Goal: Information Seeking & Learning: Learn about a topic

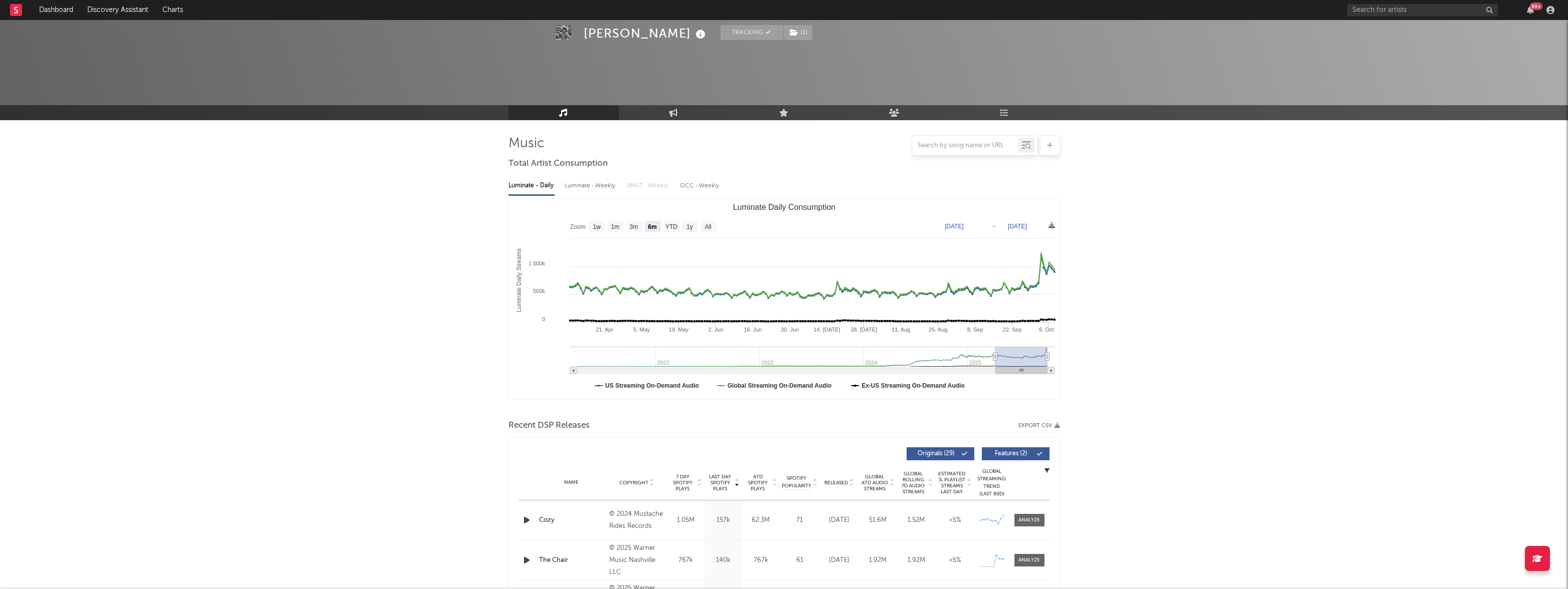
select select "6m"
select select "1w"
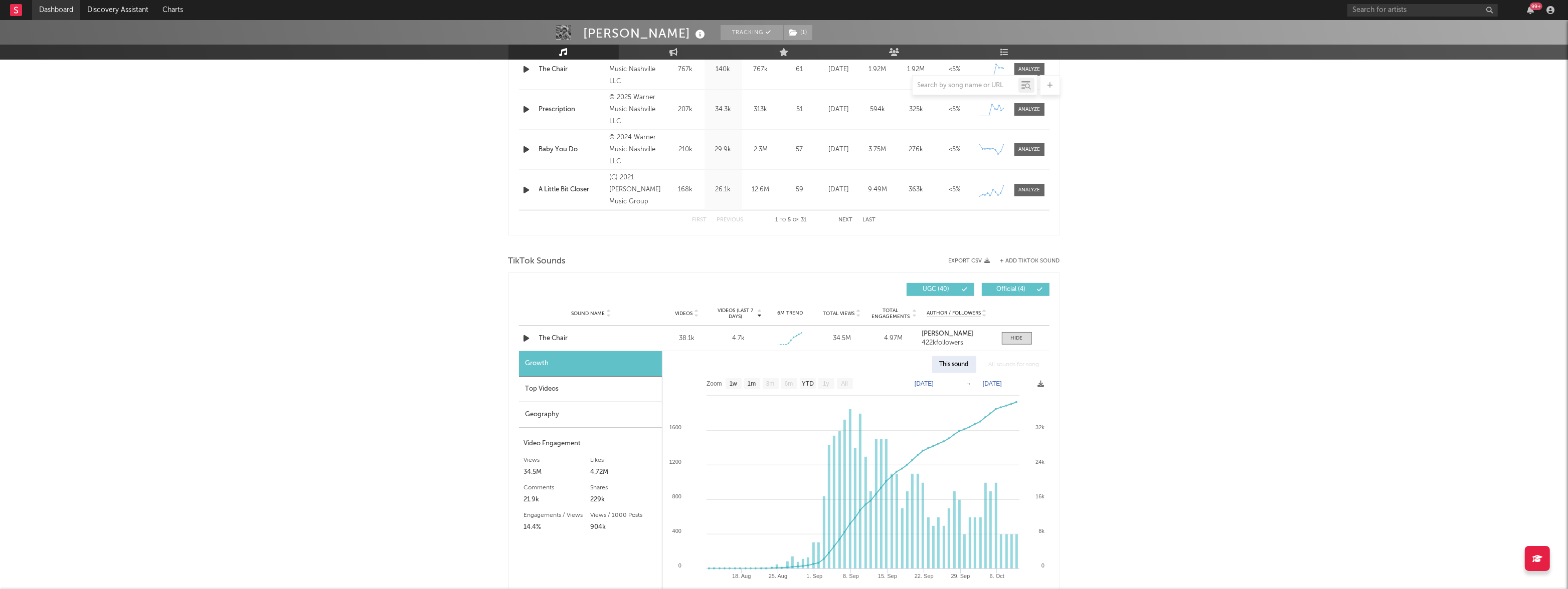
click at [62, 10] on link "Dashboard" at bounding box center [56, 10] width 48 height 20
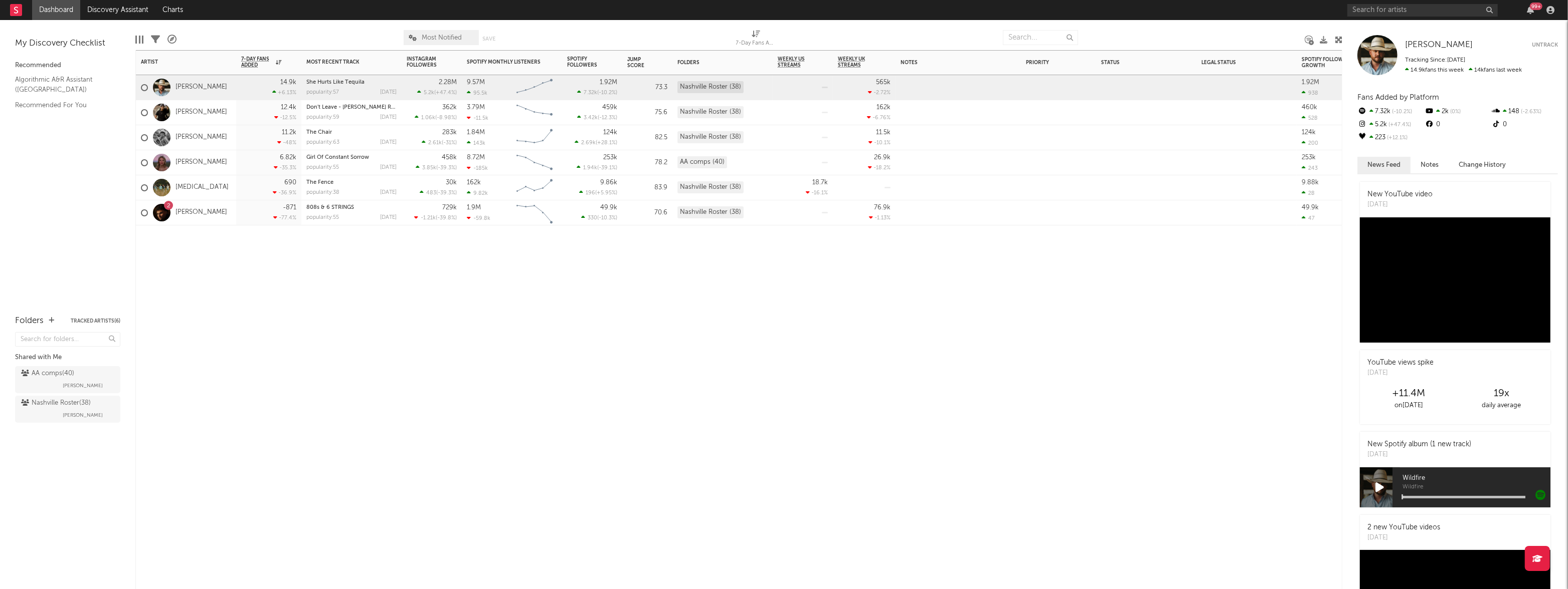
click at [248, 109] on div "12.4k -12.5 %" at bounding box center [269, 112] width 55 height 25
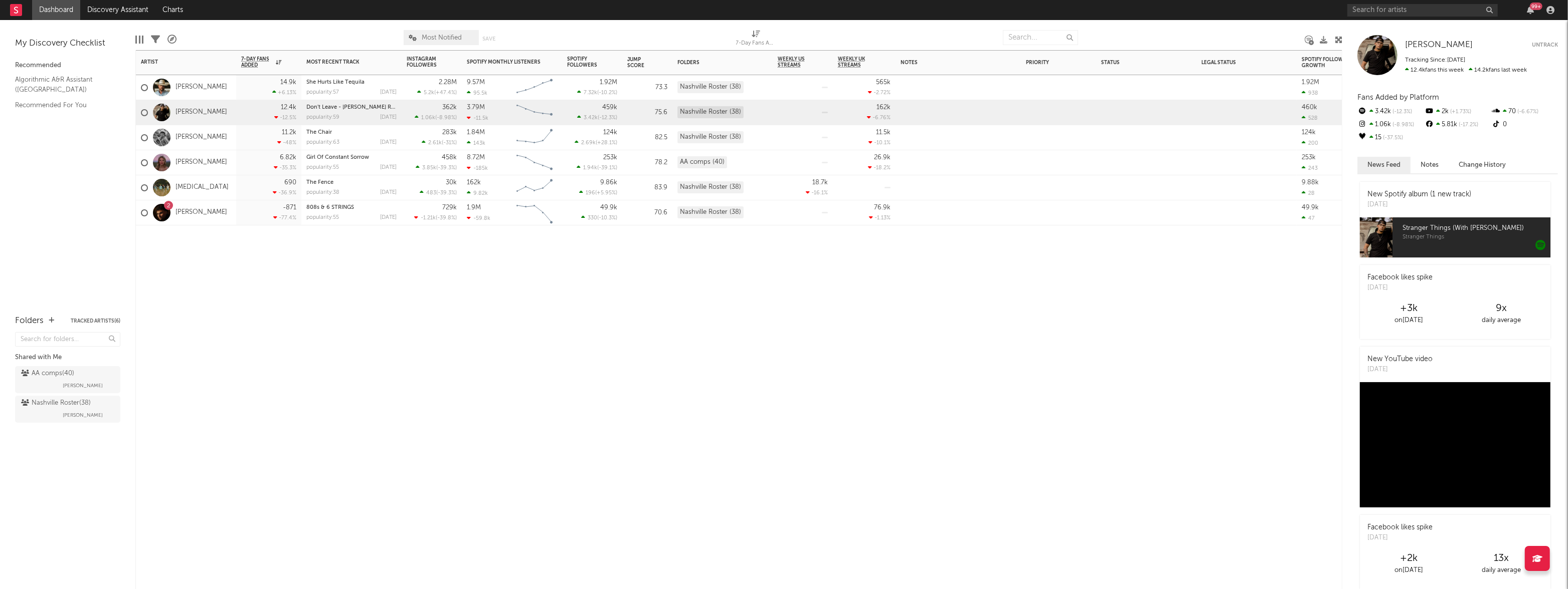
click at [247, 133] on div "11.2k -48 %" at bounding box center [269, 137] width 55 height 25
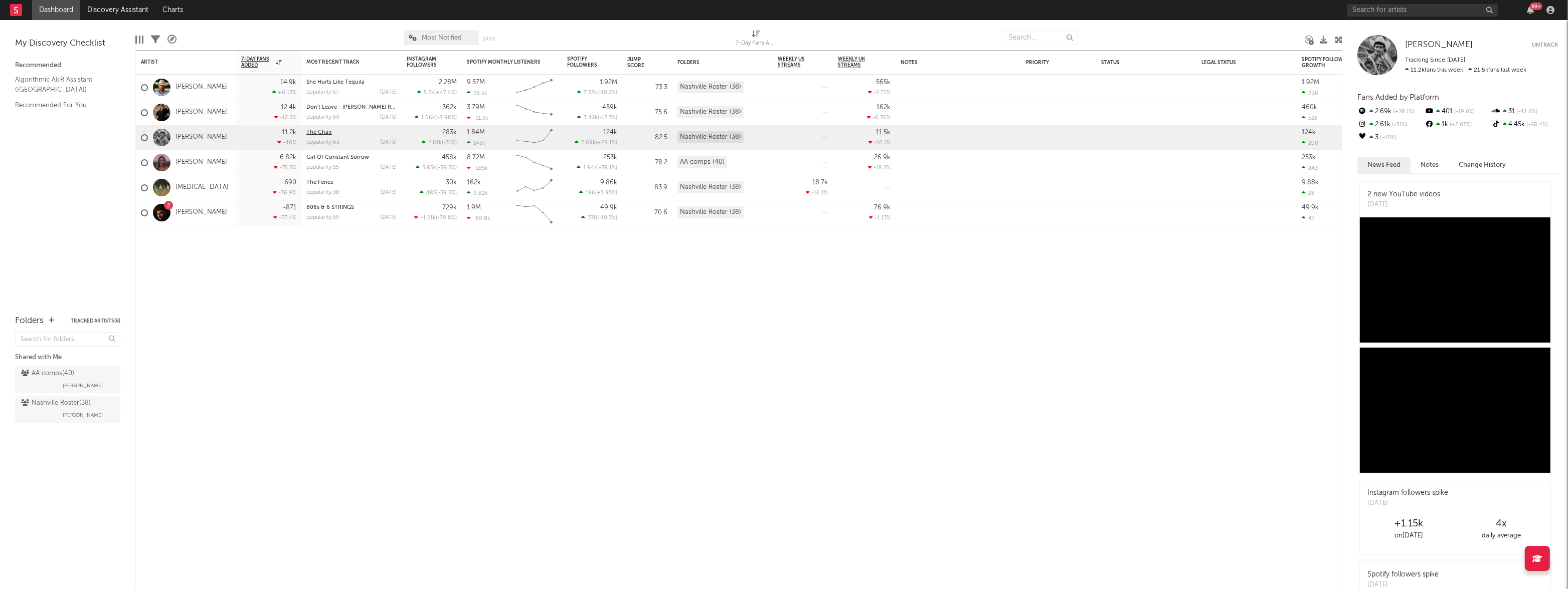
click at [316, 131] on link "The Chair" at bounding box center [319, 132] width 26 height 6
click at [195, 137] on link "[PERSON_NAME]" at bounding box center [201, 137] width 51 height 9
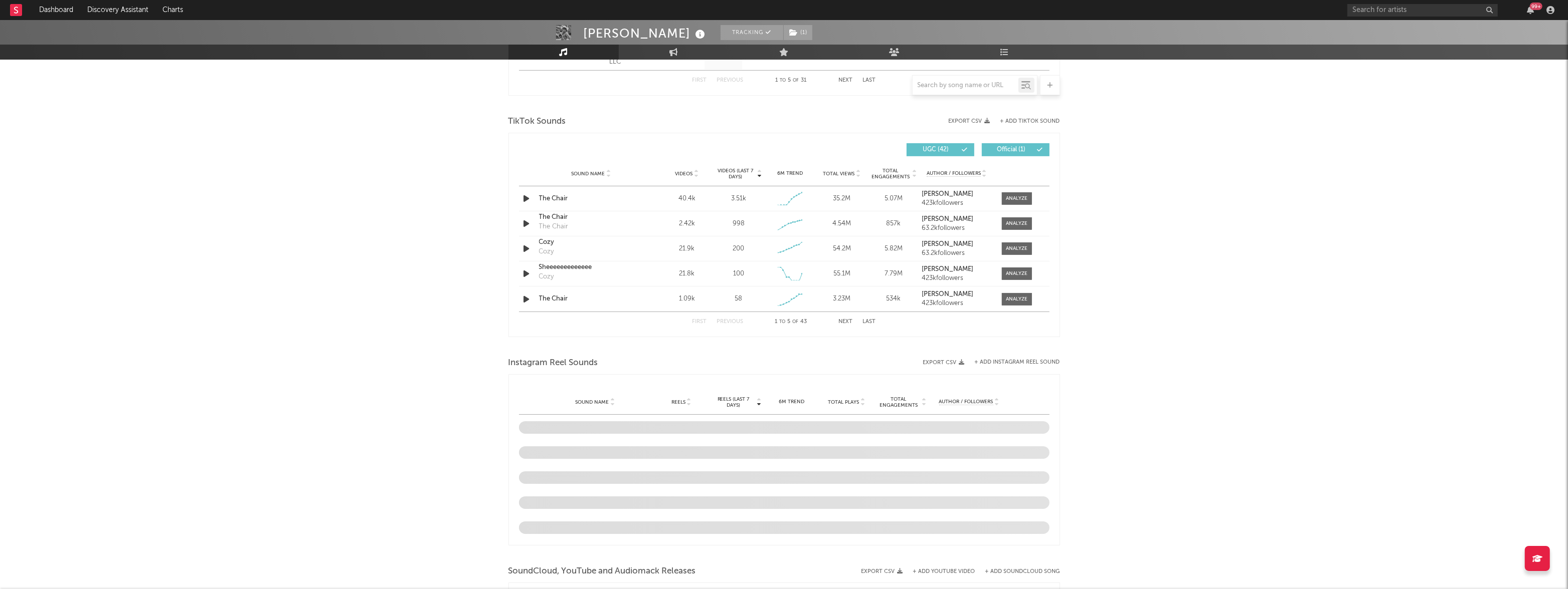
scroll to position [556, 0]
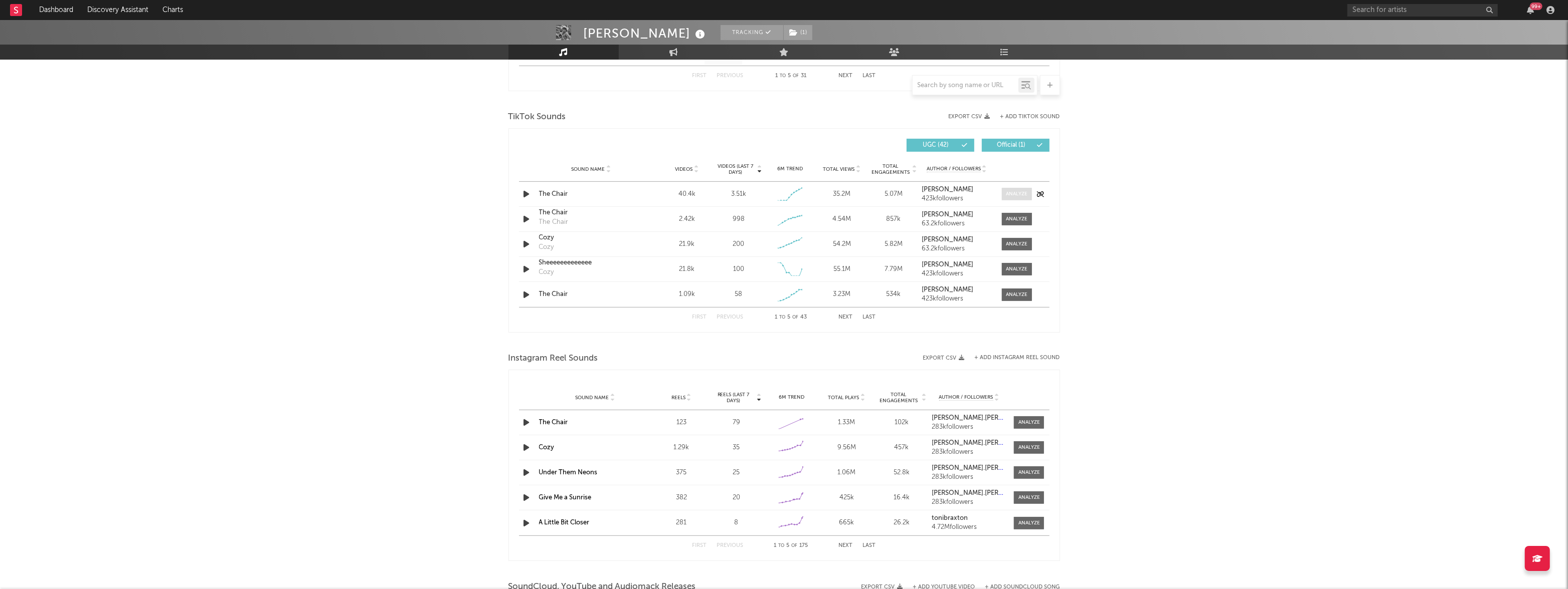
select select "6m"
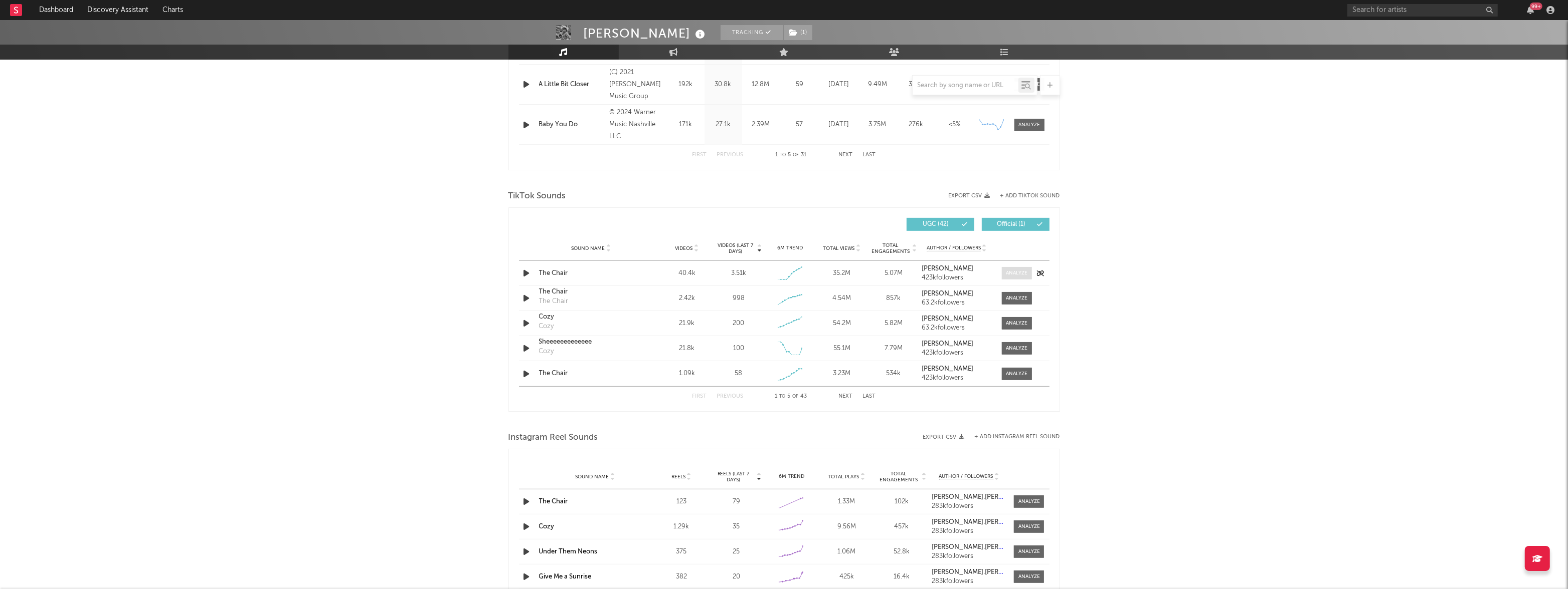
scroll to position [635, 0]
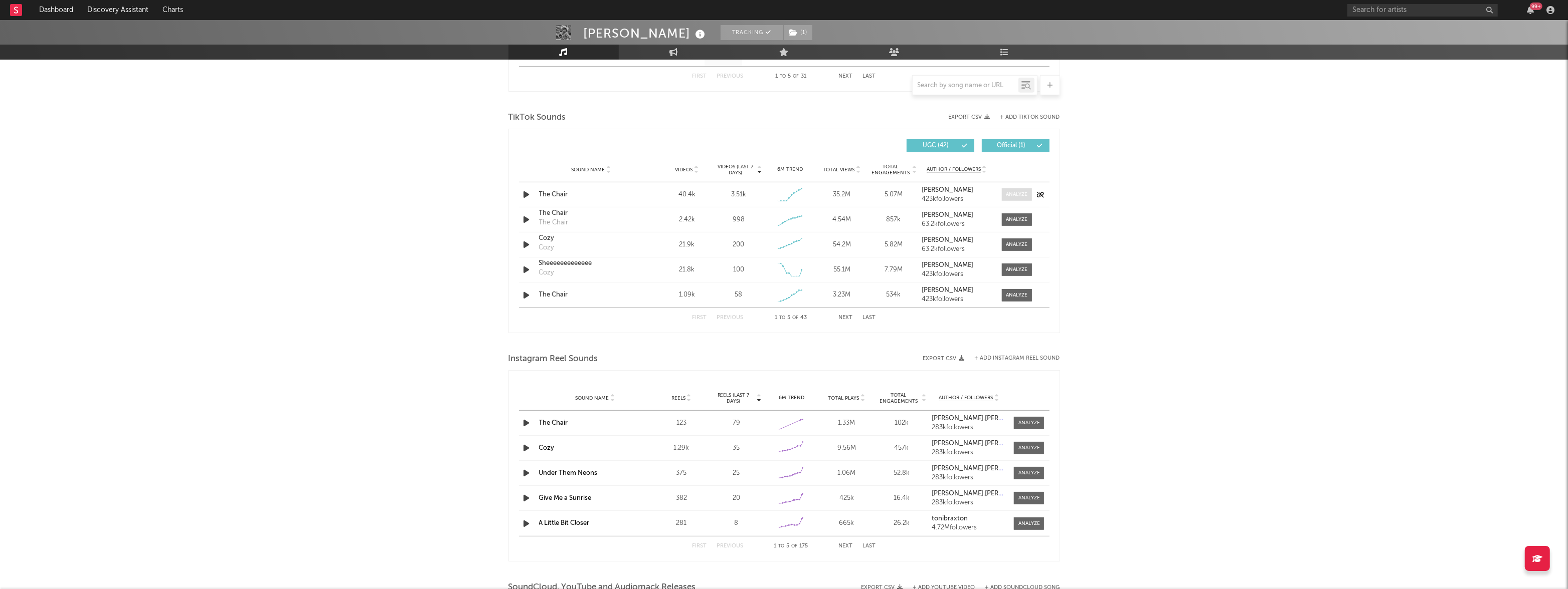
click at [1011, 191] on div at bounding box center [1016, 194] width 22 height 7
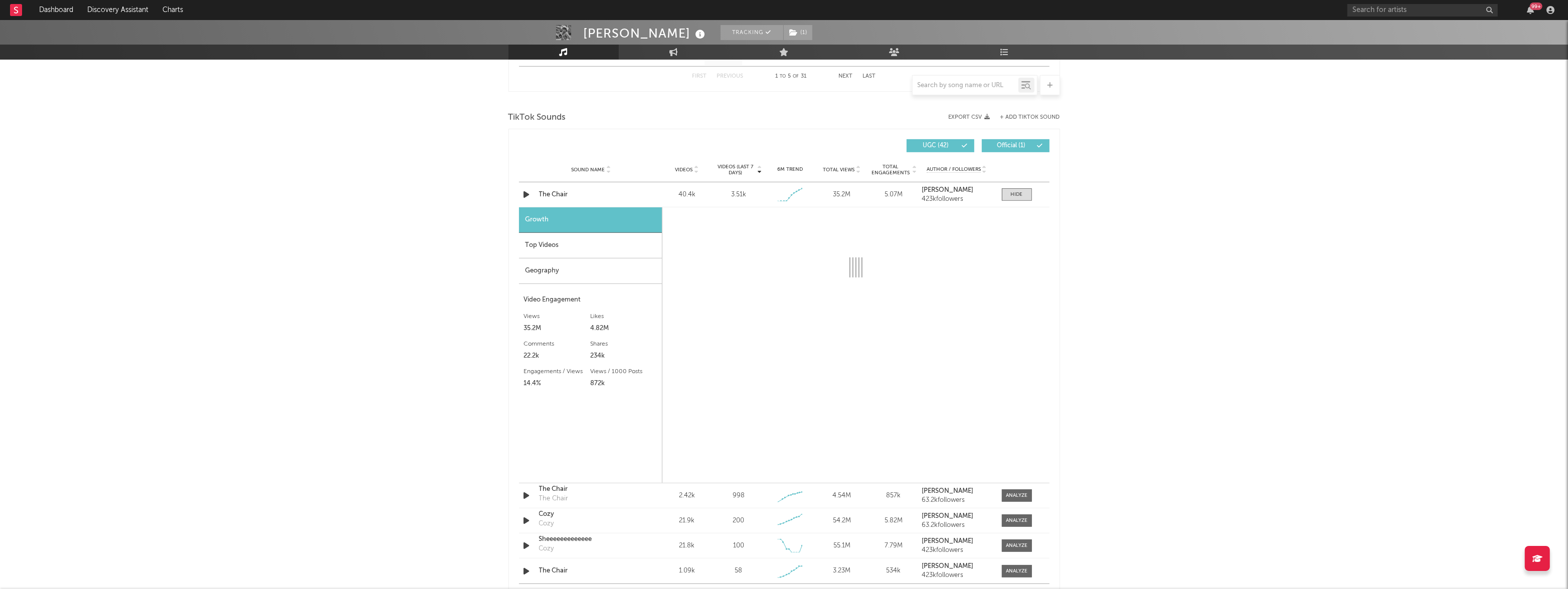
select select "1w"
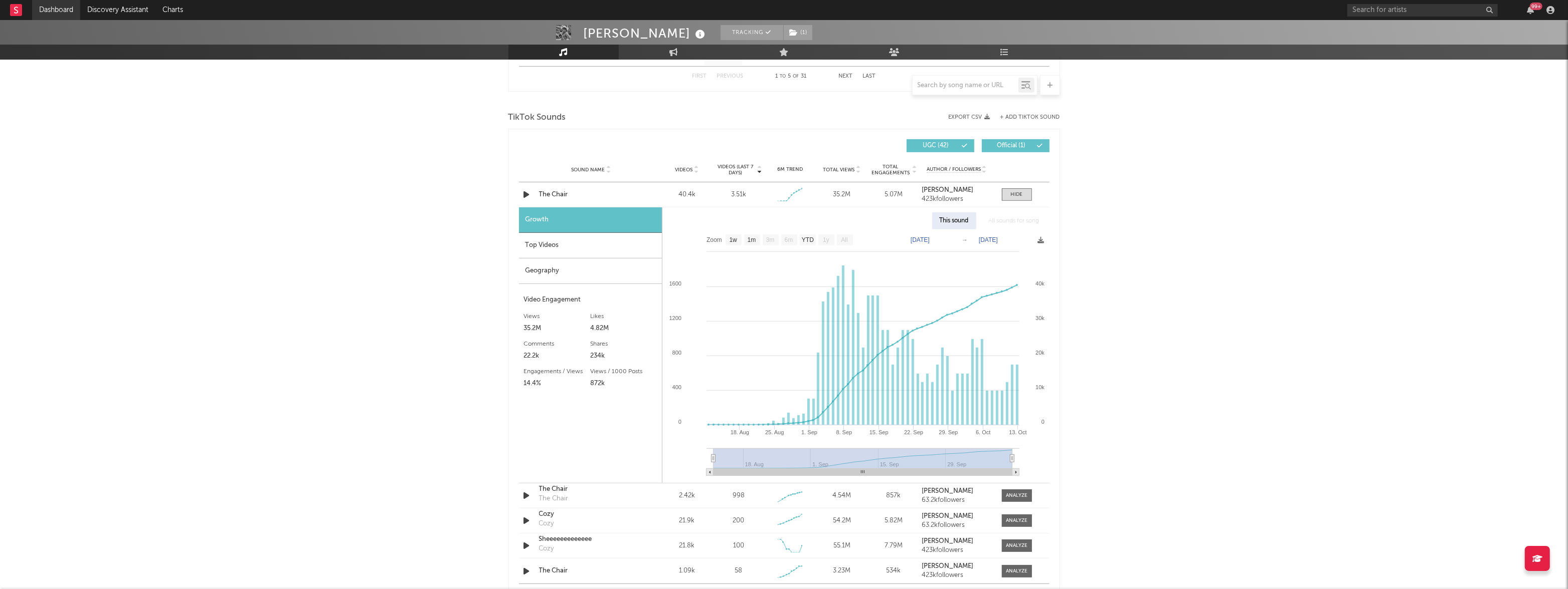
click at [52, 10] on link "Dashboard" at bounding box center [56, 10] width 48 height 20
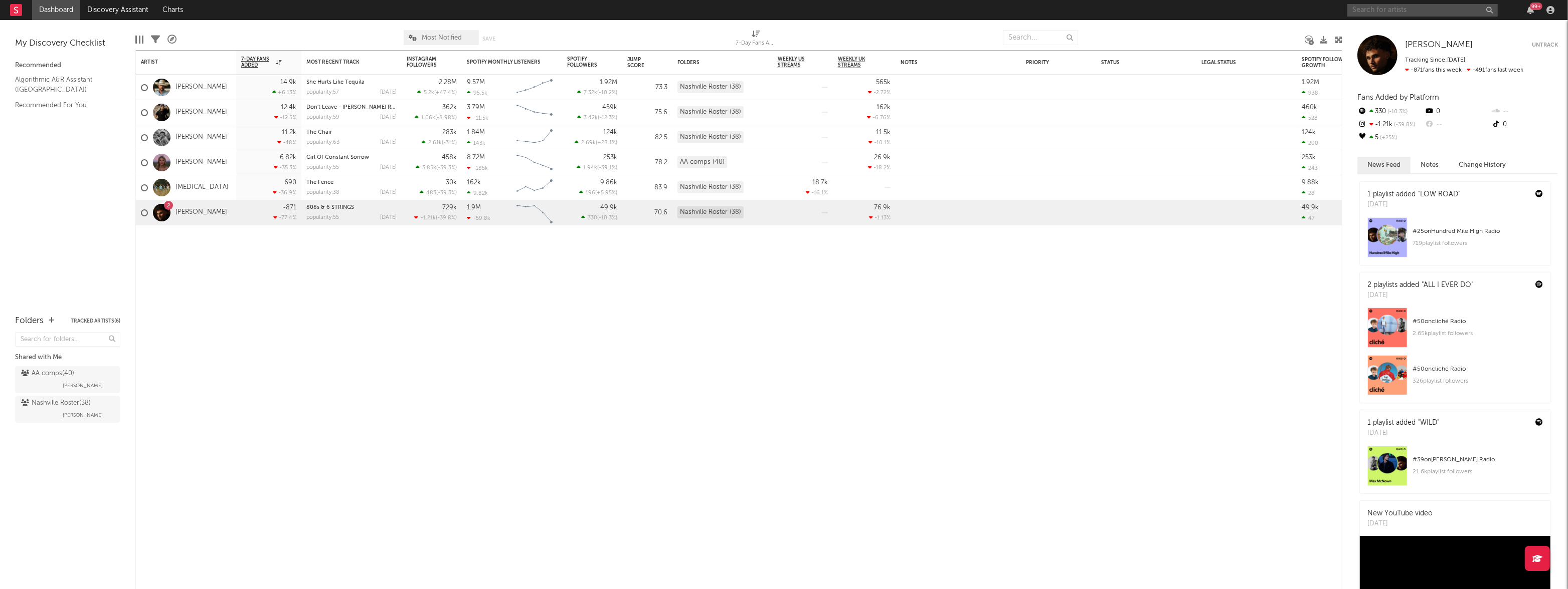
click at [1400, 10] on input "text" at bounding box center [1422, 10] width 150 height 13
click at [1414, 11] on input "thomas edwards" at bounding box center [1422, 10] width 150 height 13
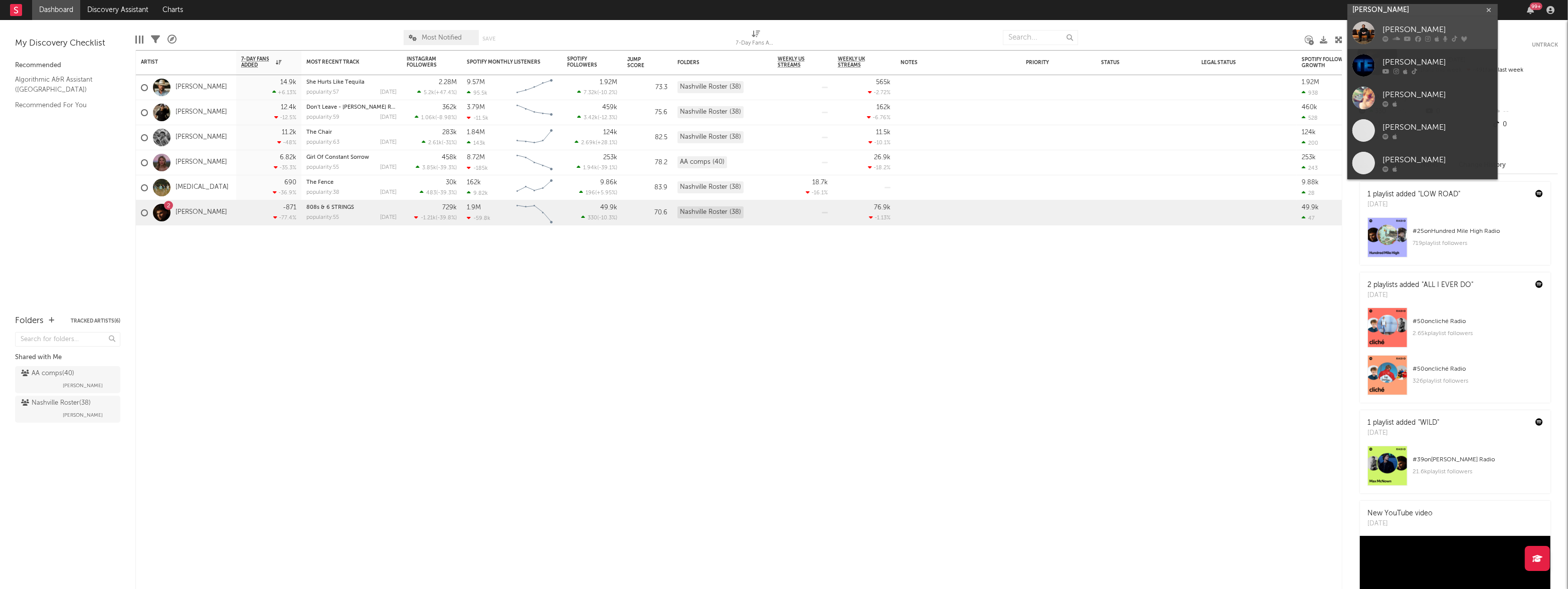
type input "thomas edwards"
click at [1407, 31] on div "[PERSON_NAME]" at bounding box center [1437, 30] width 110 height 12
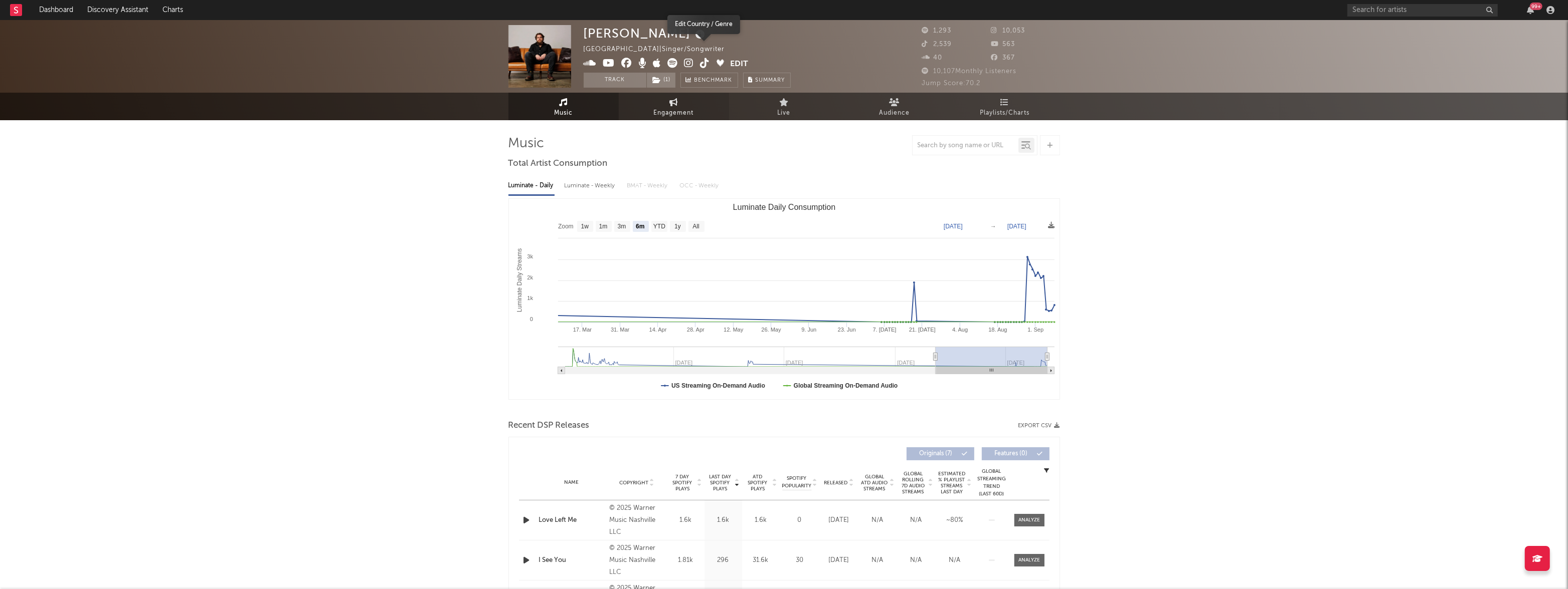
select select "6m"
click at [619, 77] on button "Track" at bounding box center [615, 80] width 63 height 15
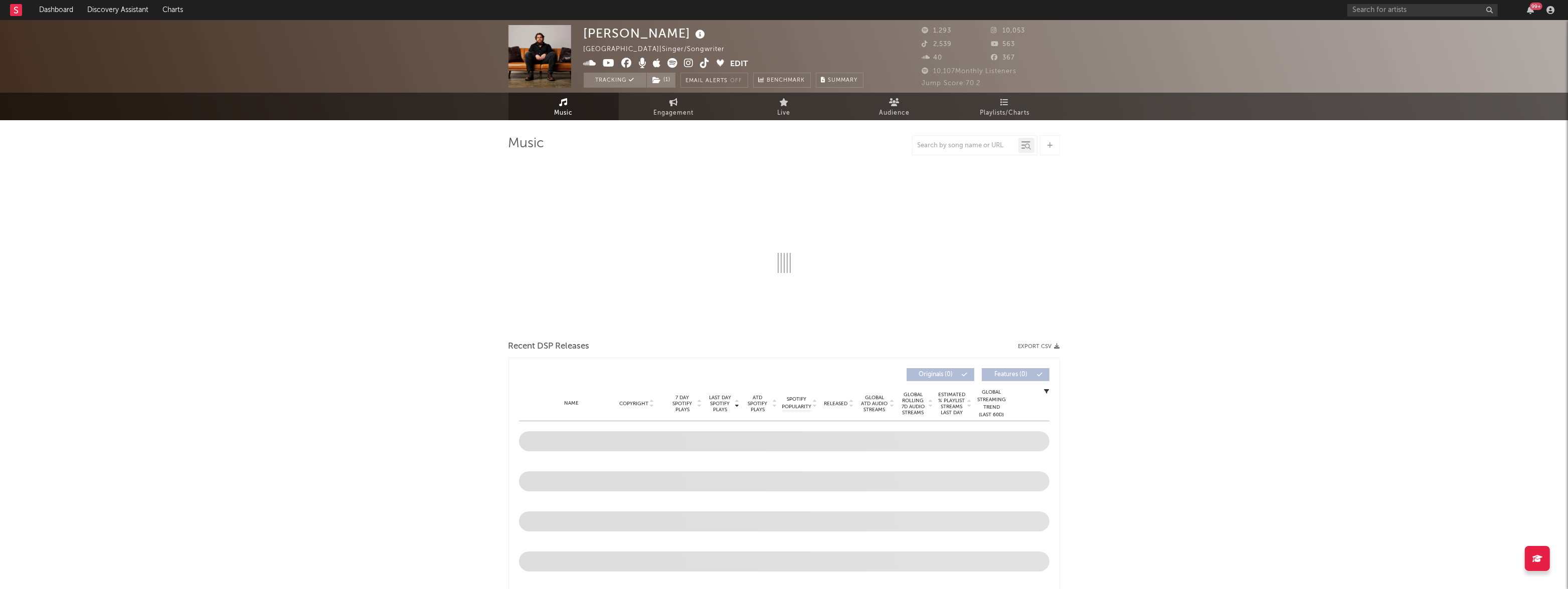
select select "6m"
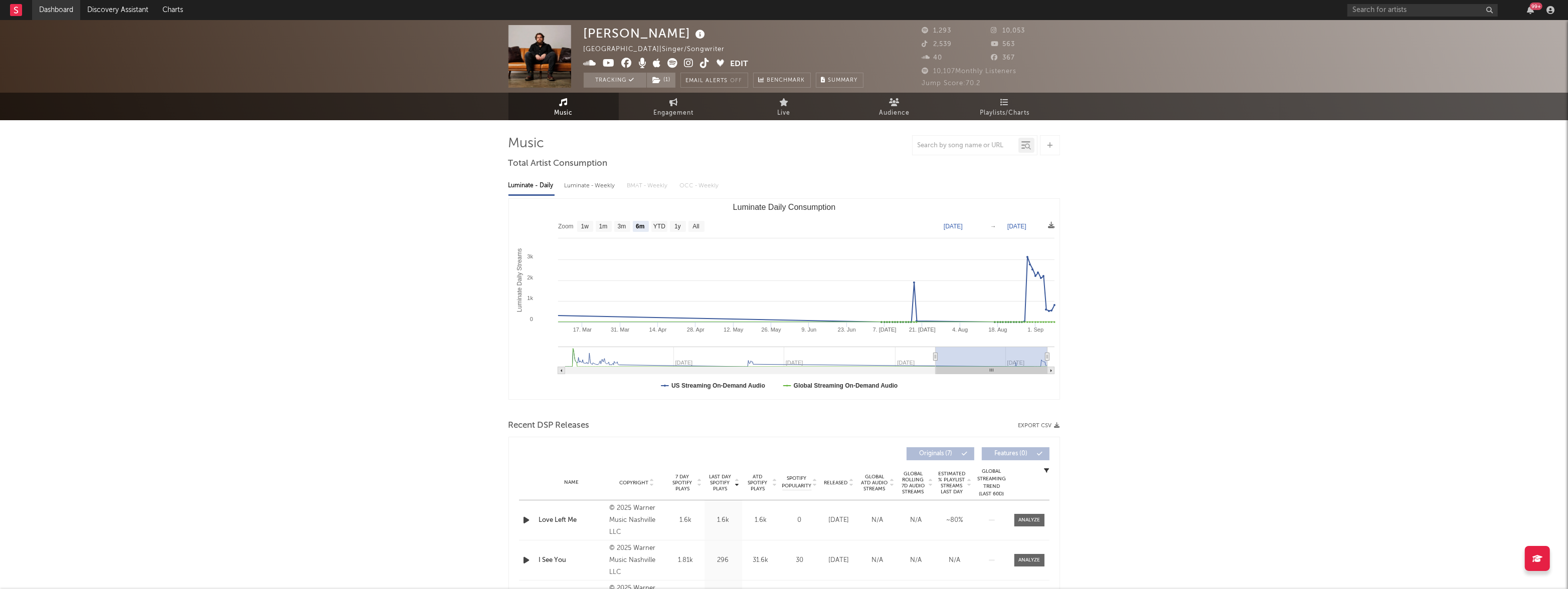
click at [66, 10] on link "Dashboard" at bounding box center [56, 10] width 48 height 20
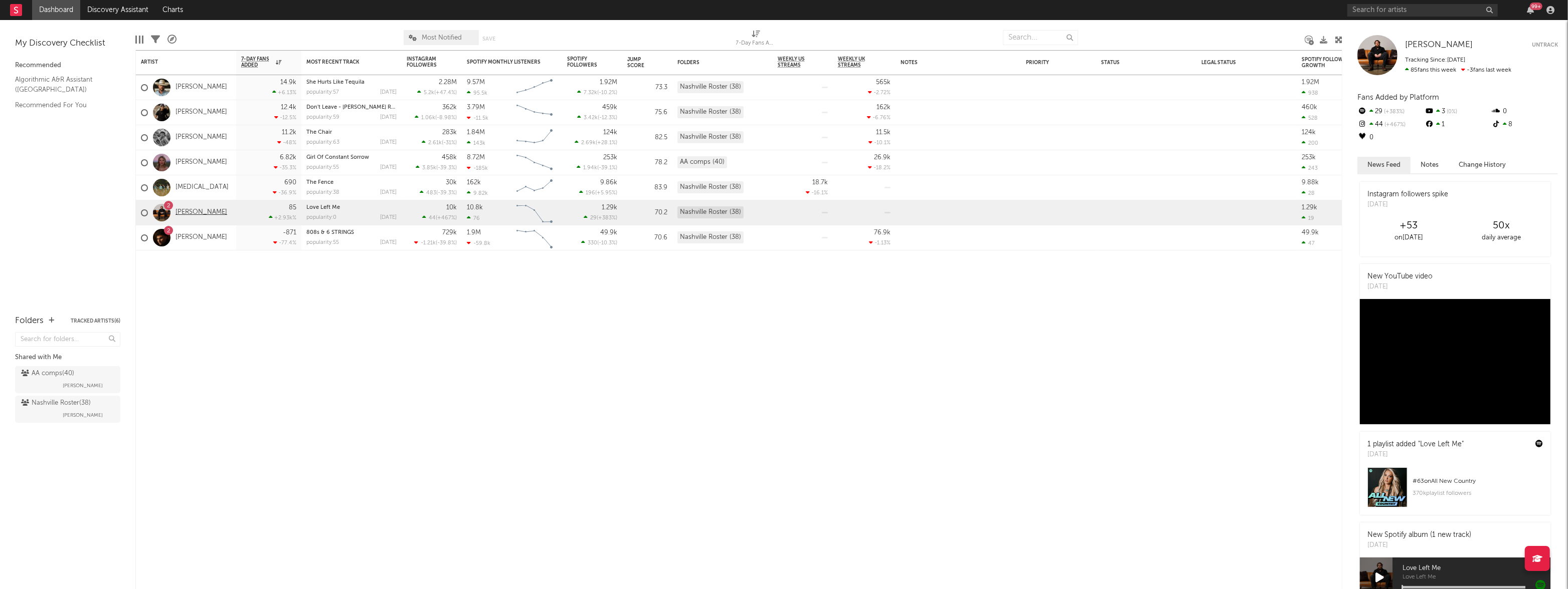
click at [196, 211] on link "[PERSON_NAME]" at bounding box center [201, 212] width 51 height 9
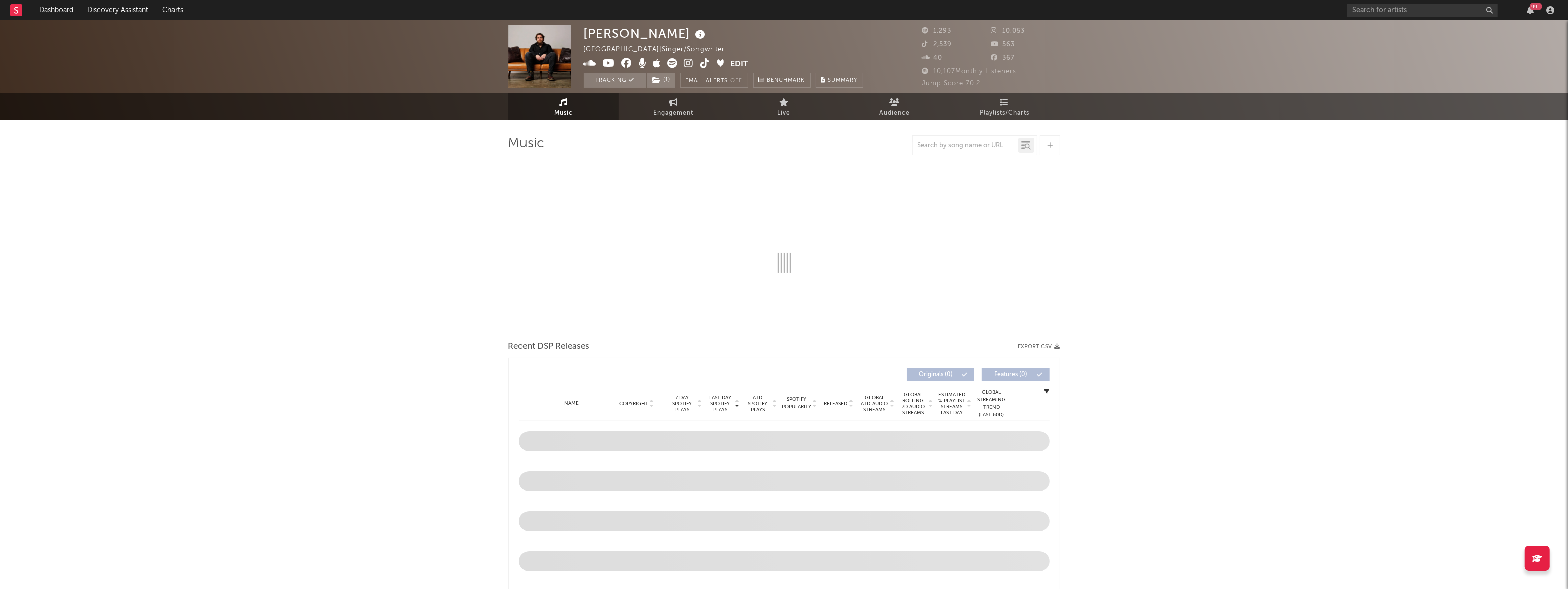
select select "6m"
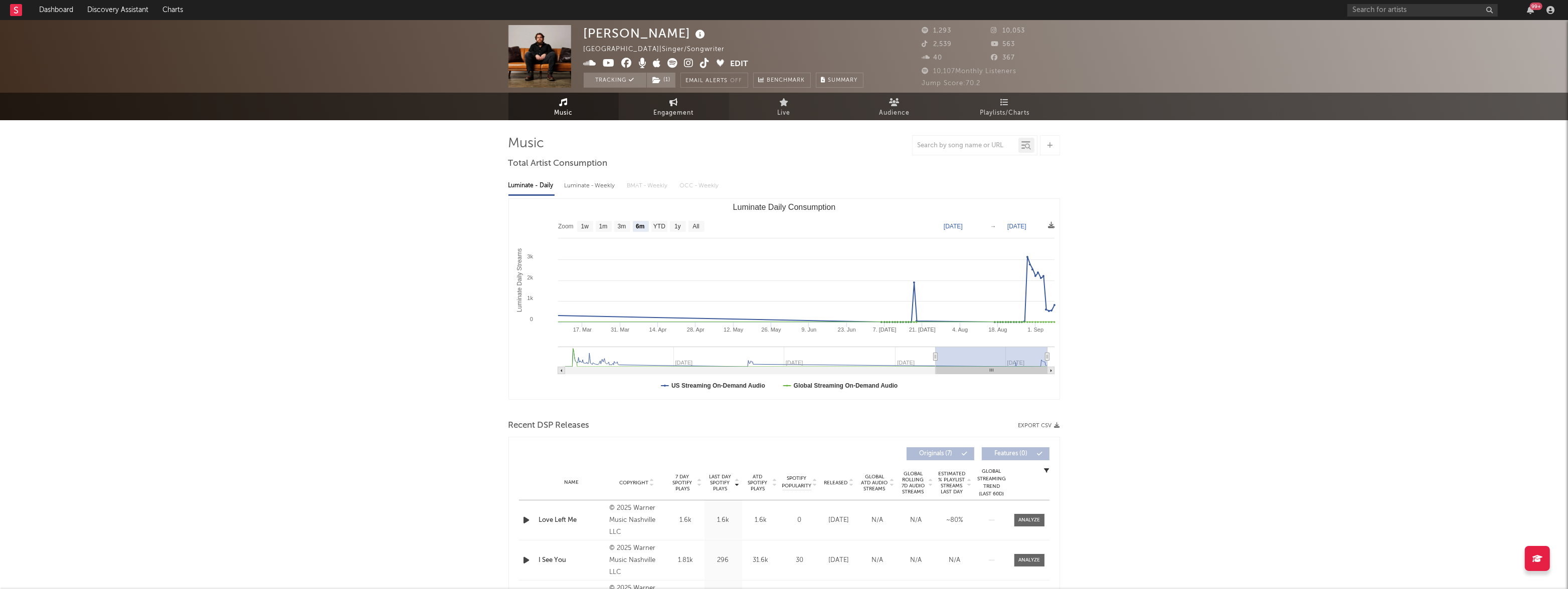
click at [685, 108] on span "Engagement" at bounding box center [674, 112] width 40 height 12
select select "1w"
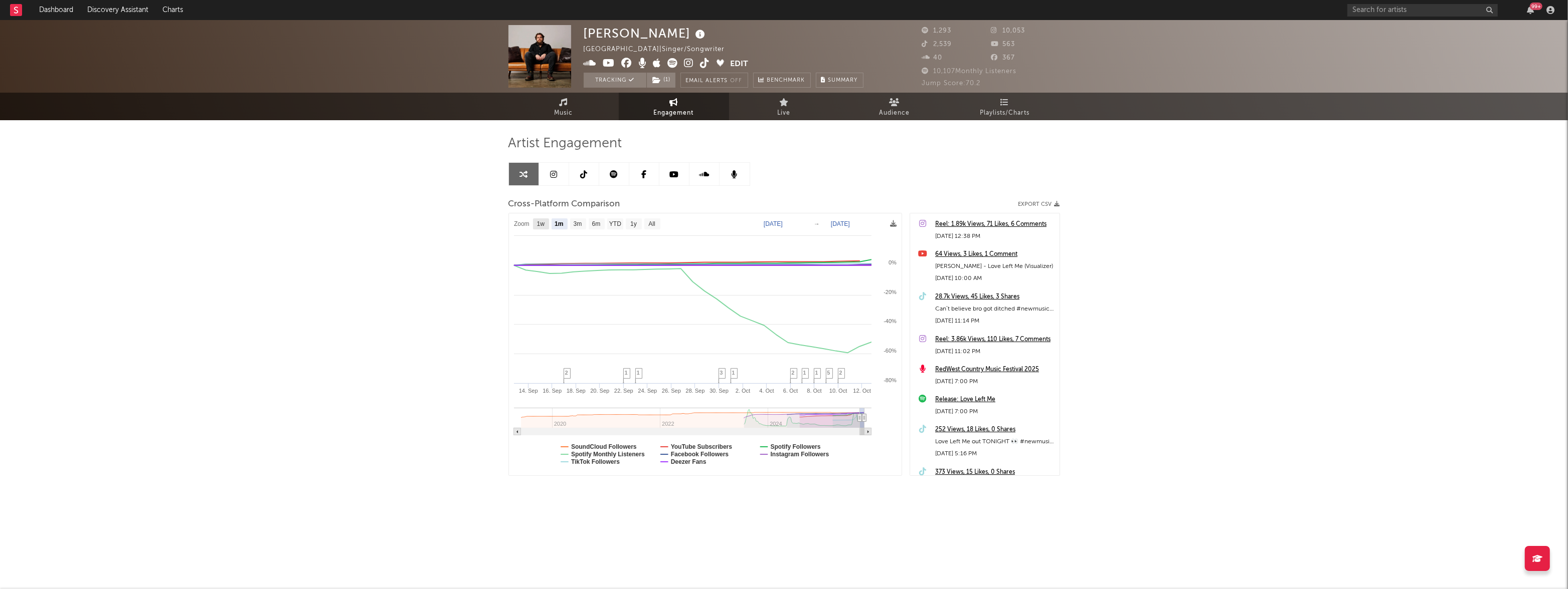
click at [543, 222] on text "1w" at bounding box center [540, 224] width 8 height 7
select select "1w"
type input "2025-10-06"
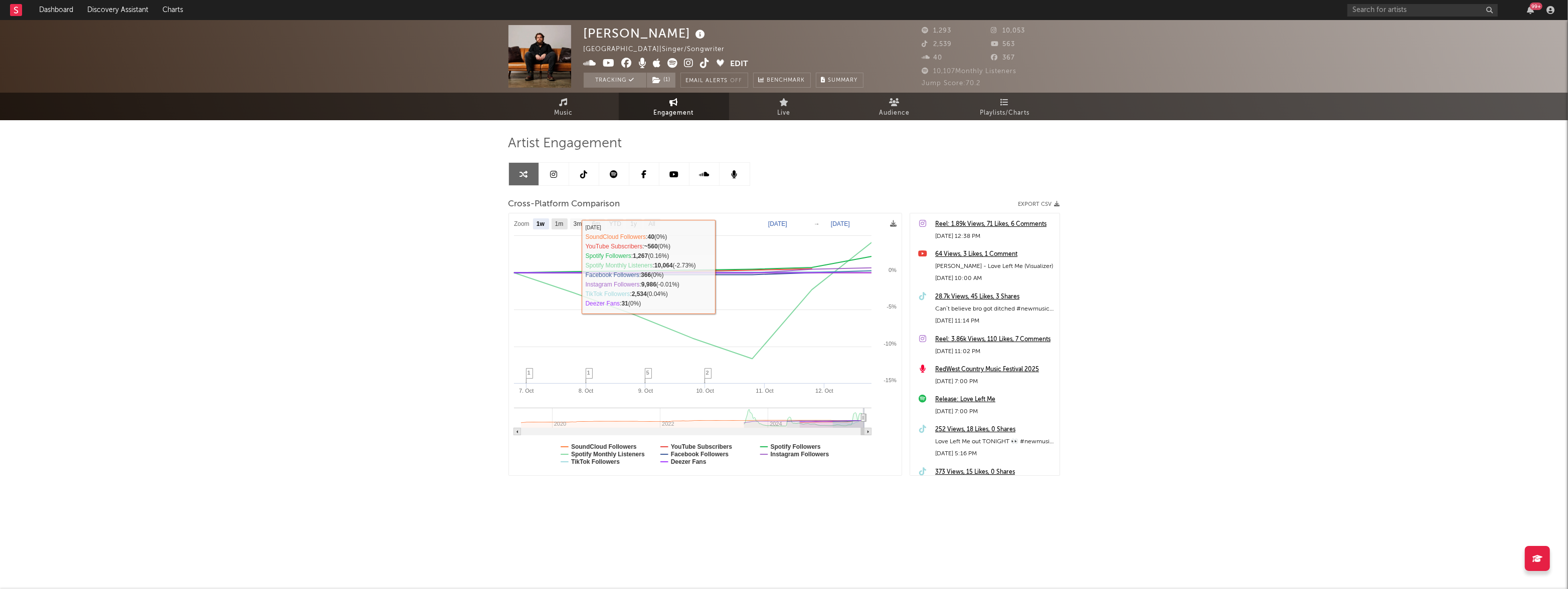
click at [564, 224] on rect at bounding box center [560, 224] width 16 height 11
select select "1m"
type input "2025-09-12"
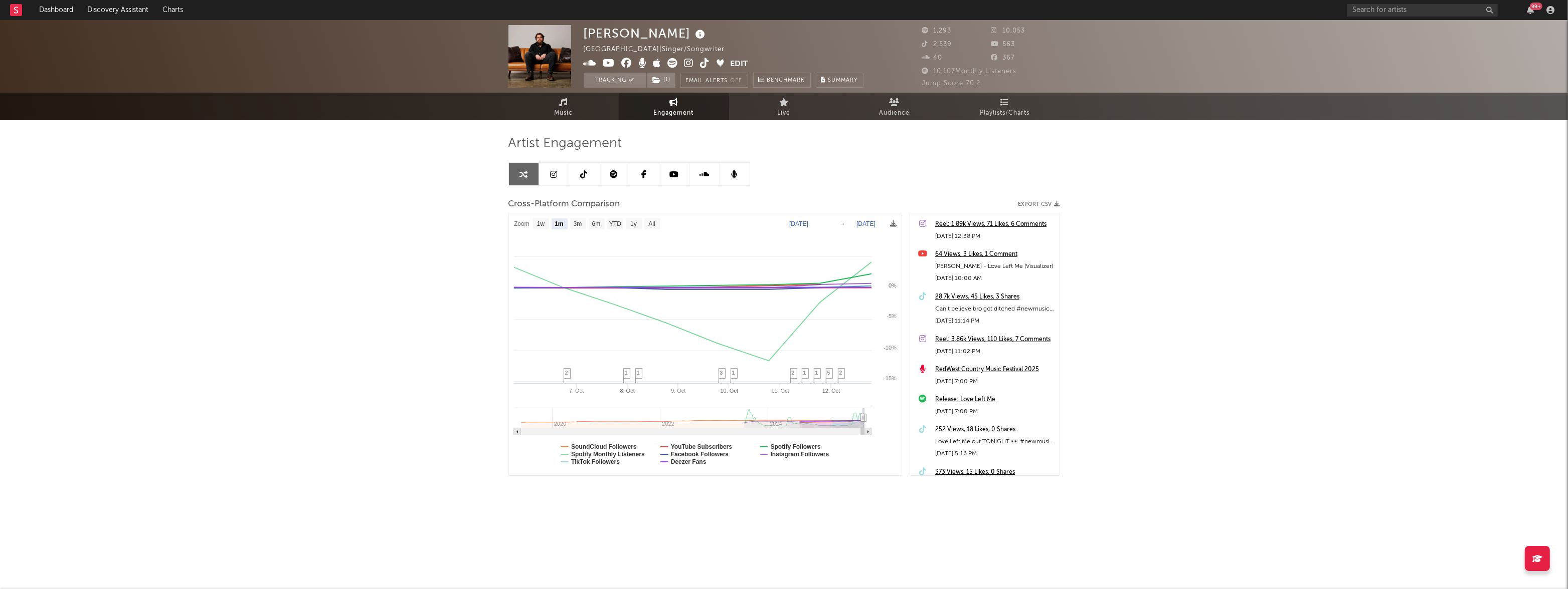
select select "1m"
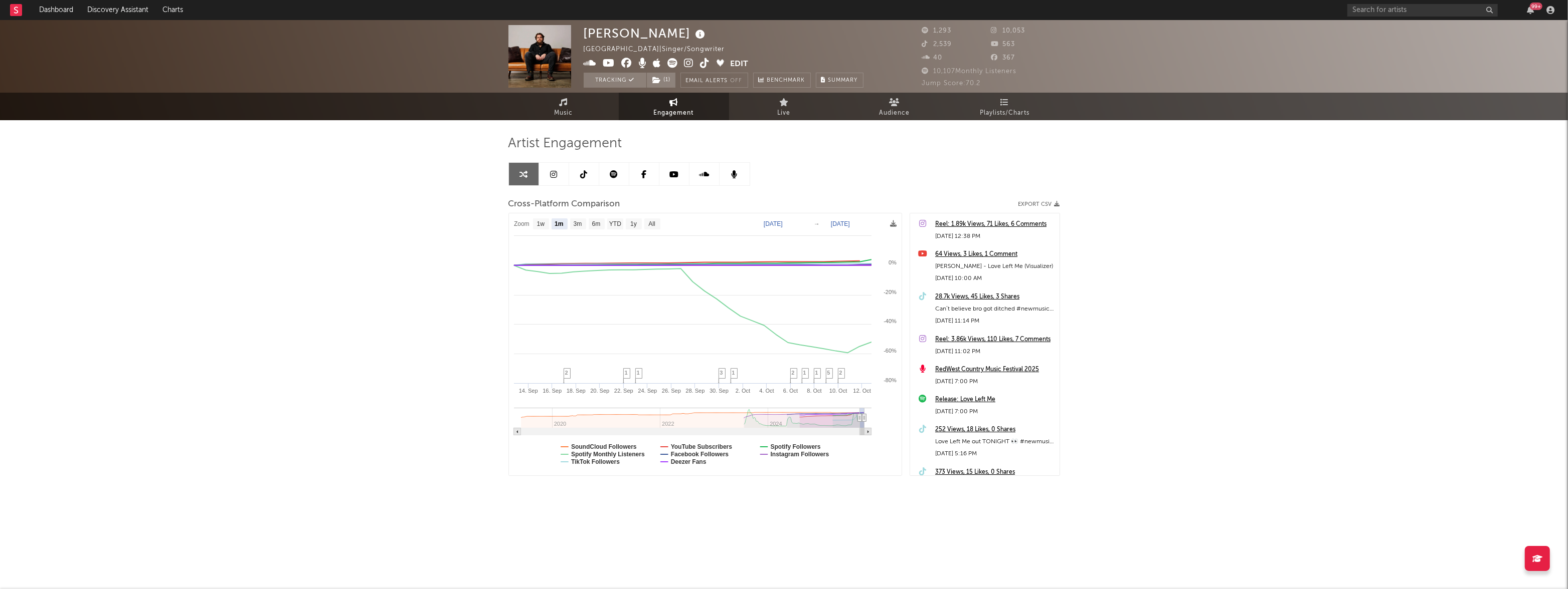
click at [559, 174] on link at bounding box center [553, 174] width 30 height 22
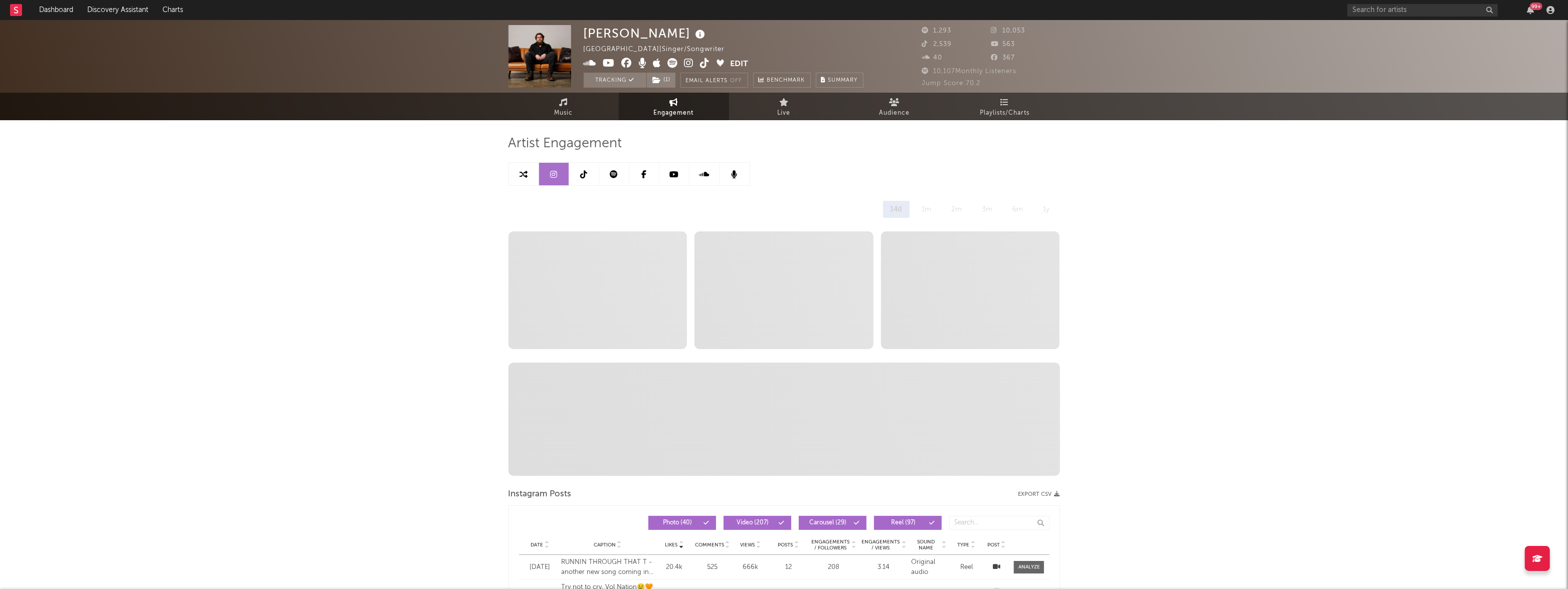
select select "6m"
click at [524, 174] on icon at bounding box center [523, 174] width 8 height 8
select select "1m"
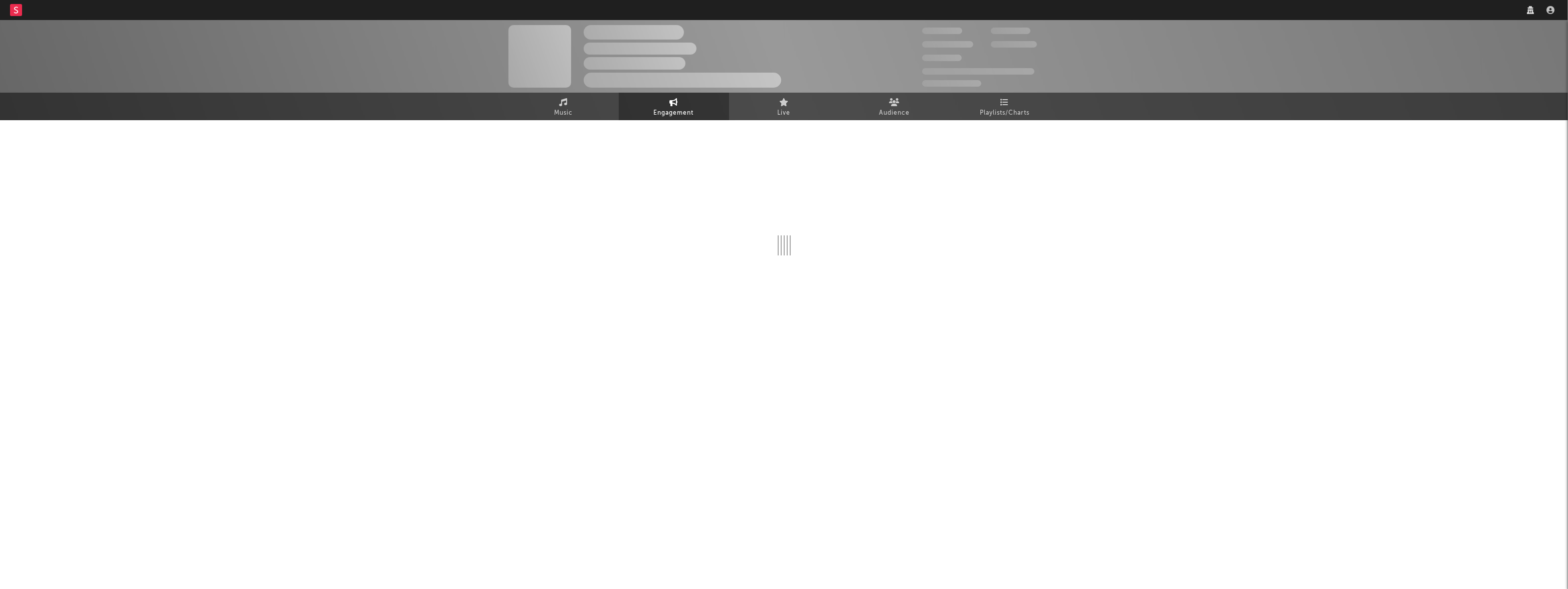
select select "1w"
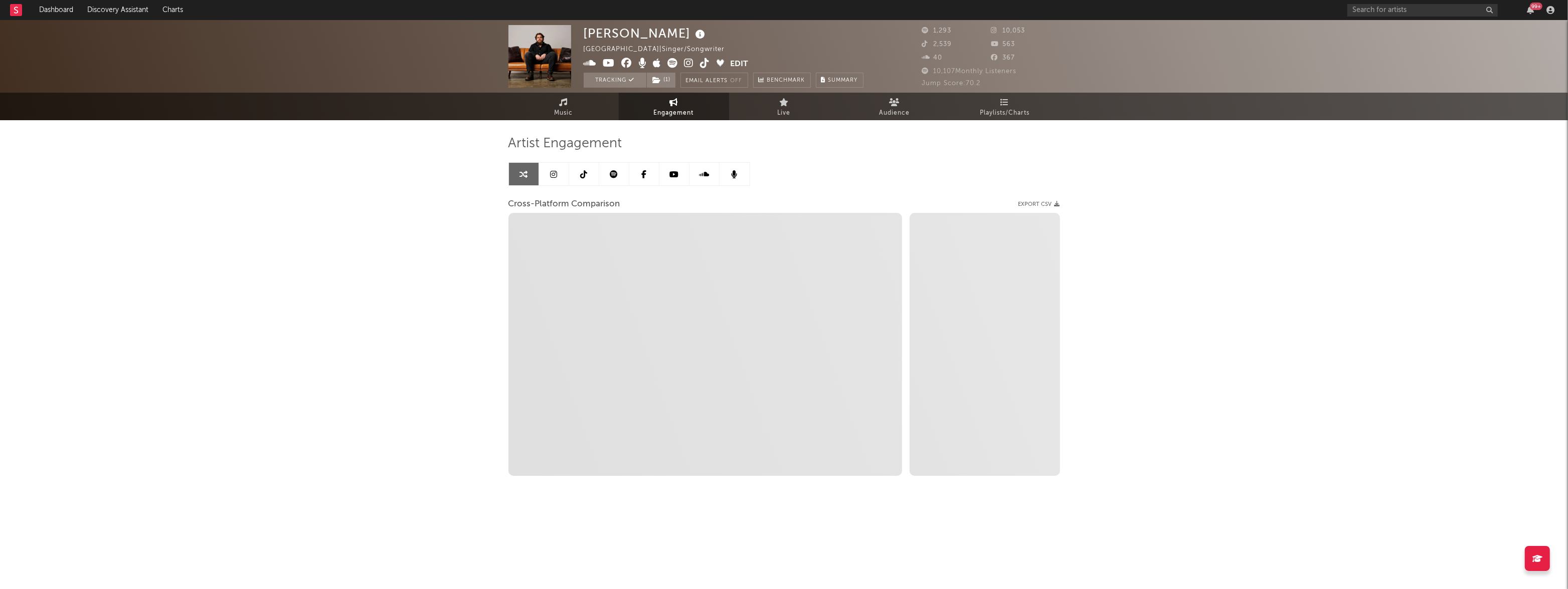
select select "1m"
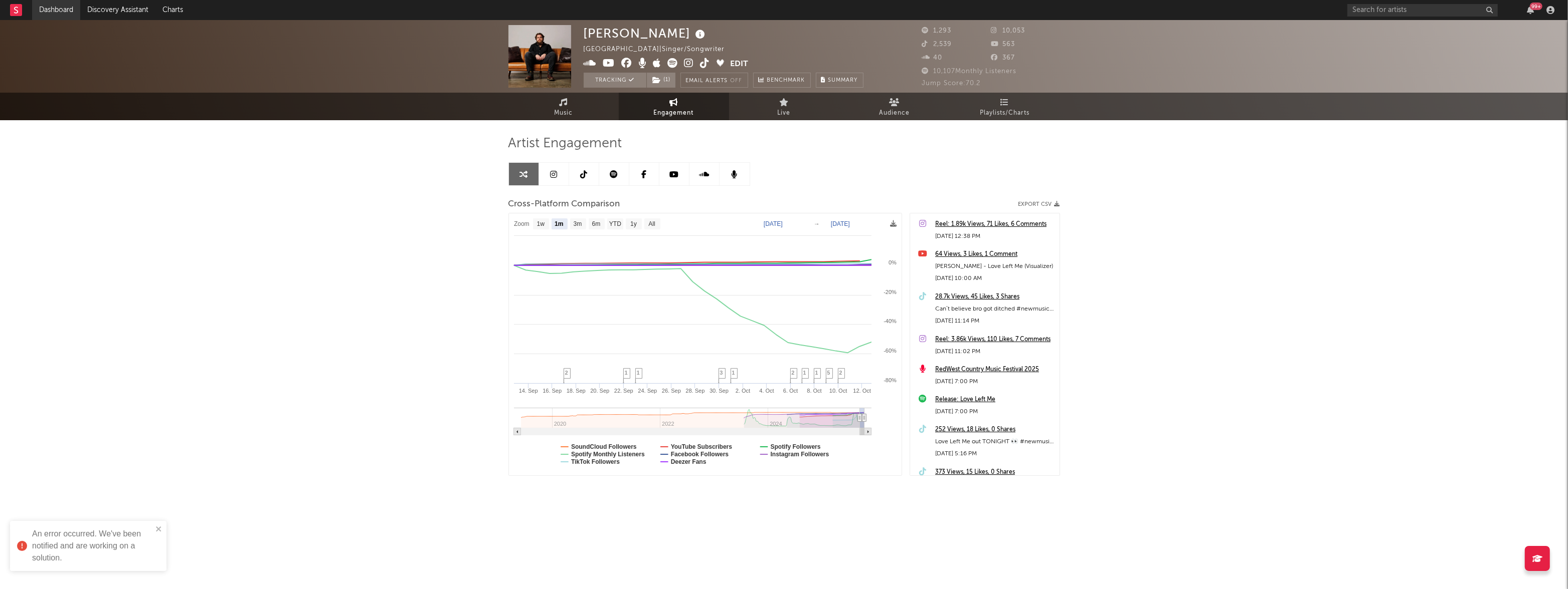
click at [51, 9] on link "Dashboard" at bounding box center [56, 10] width 48 height 20
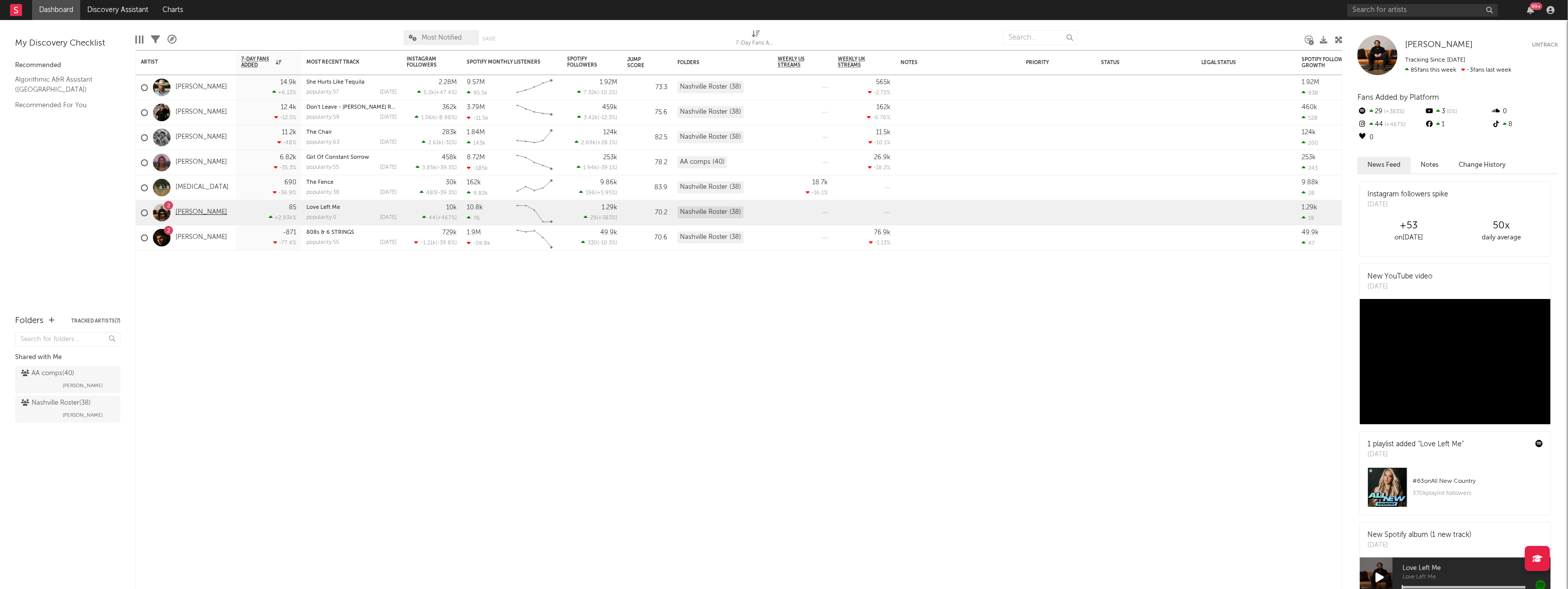
click at [192, 214] on link "[PERSON_NAME]" at bounding box center [201, 212] width 51 height 9
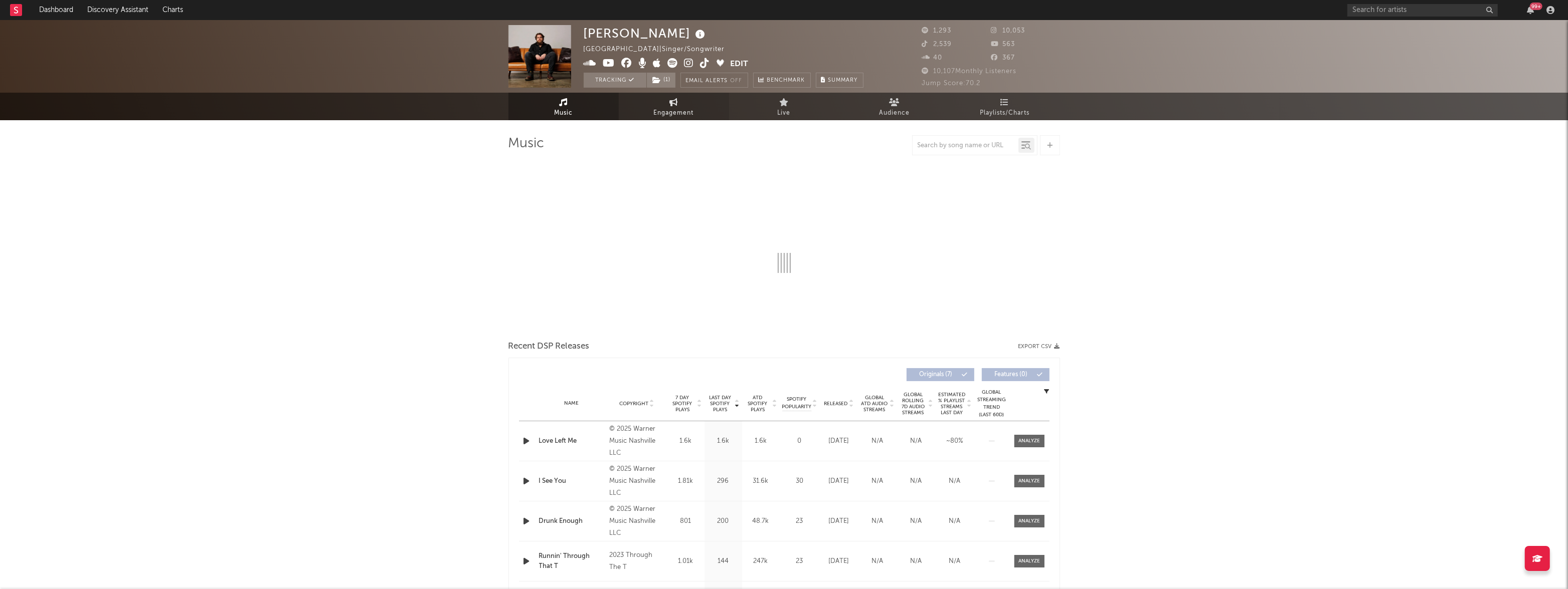
click at [675, 109] on span "Engagement" at bounding box center [674, 112] width 40 height 12
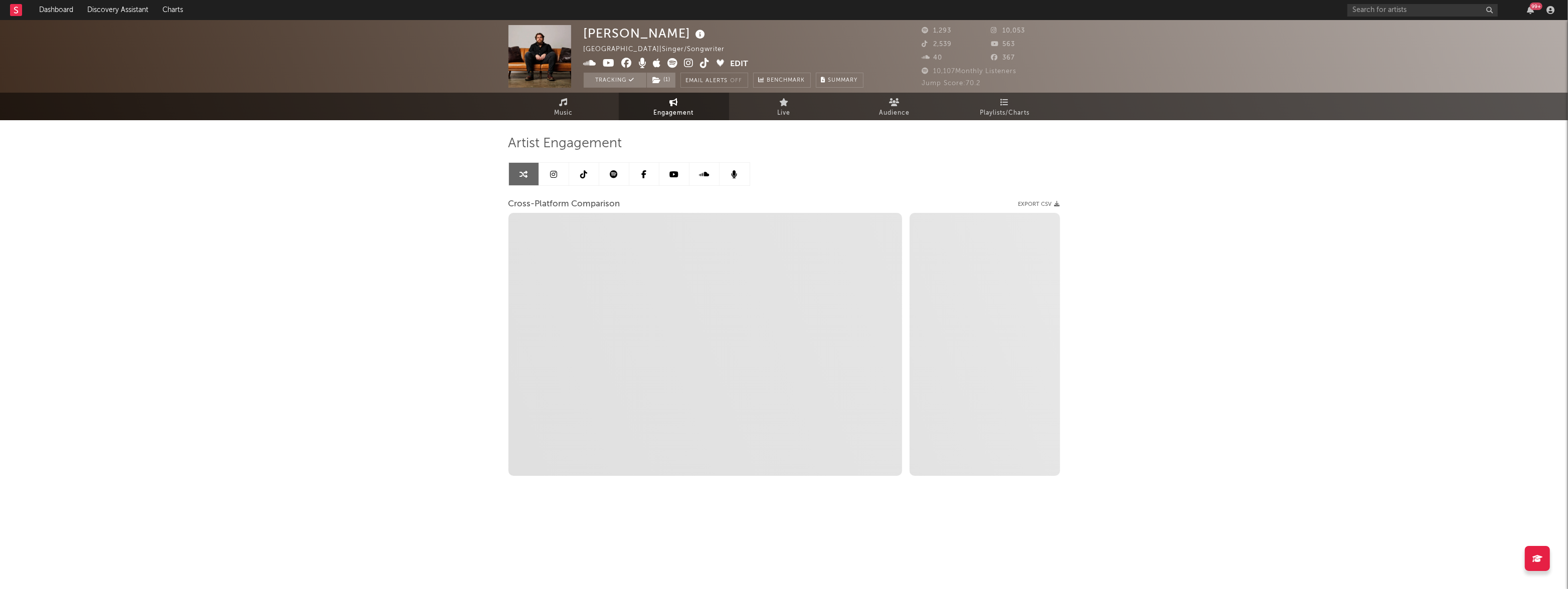
select select "1w"
select select "1m"
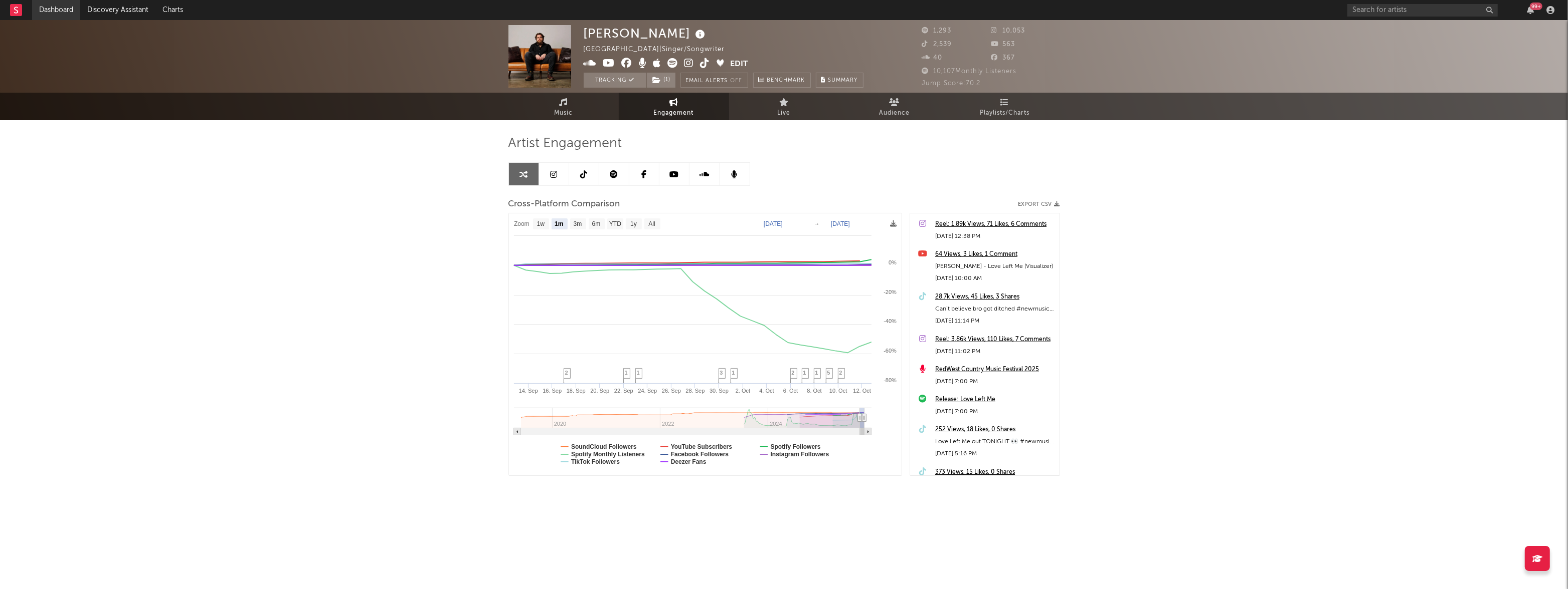
click at [47, 9] on link "Dashboard" at bounding box center [56, 10] width 48 height 20
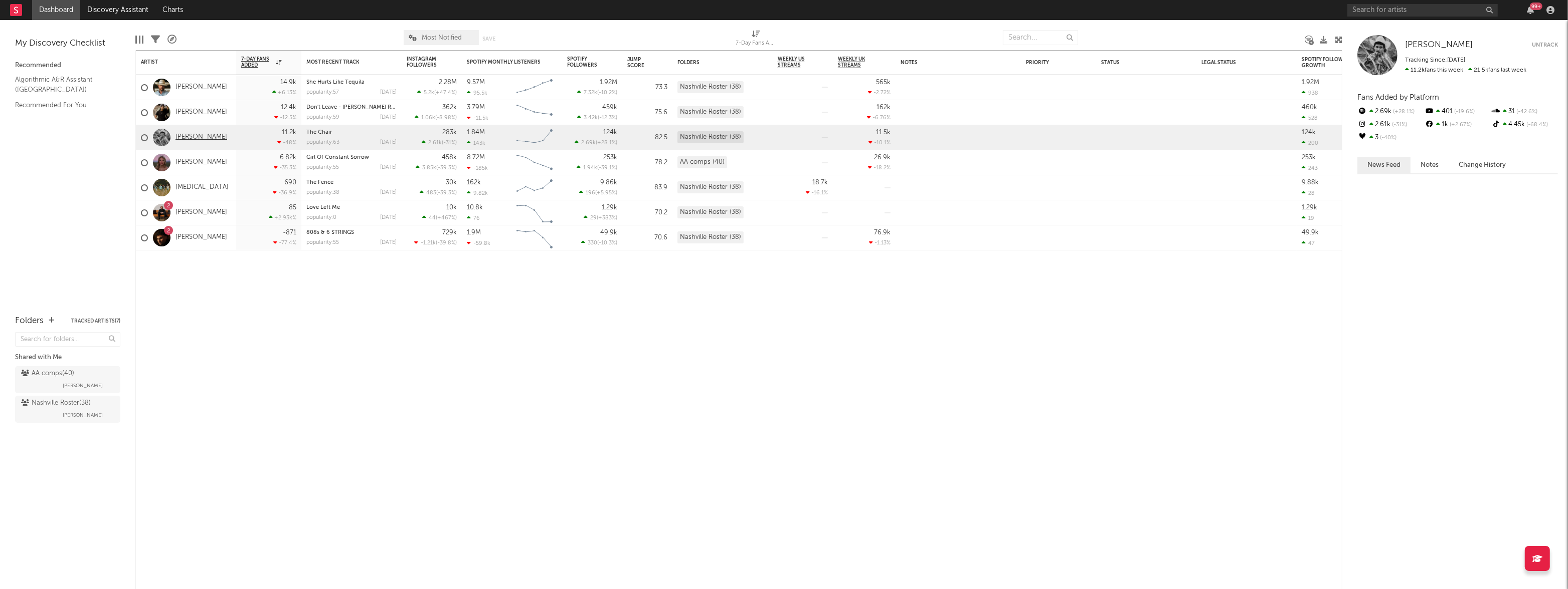
click at [205, 139] on link "[PERSON_NAME]" at bounding box center [201, 137] width 51 height 9
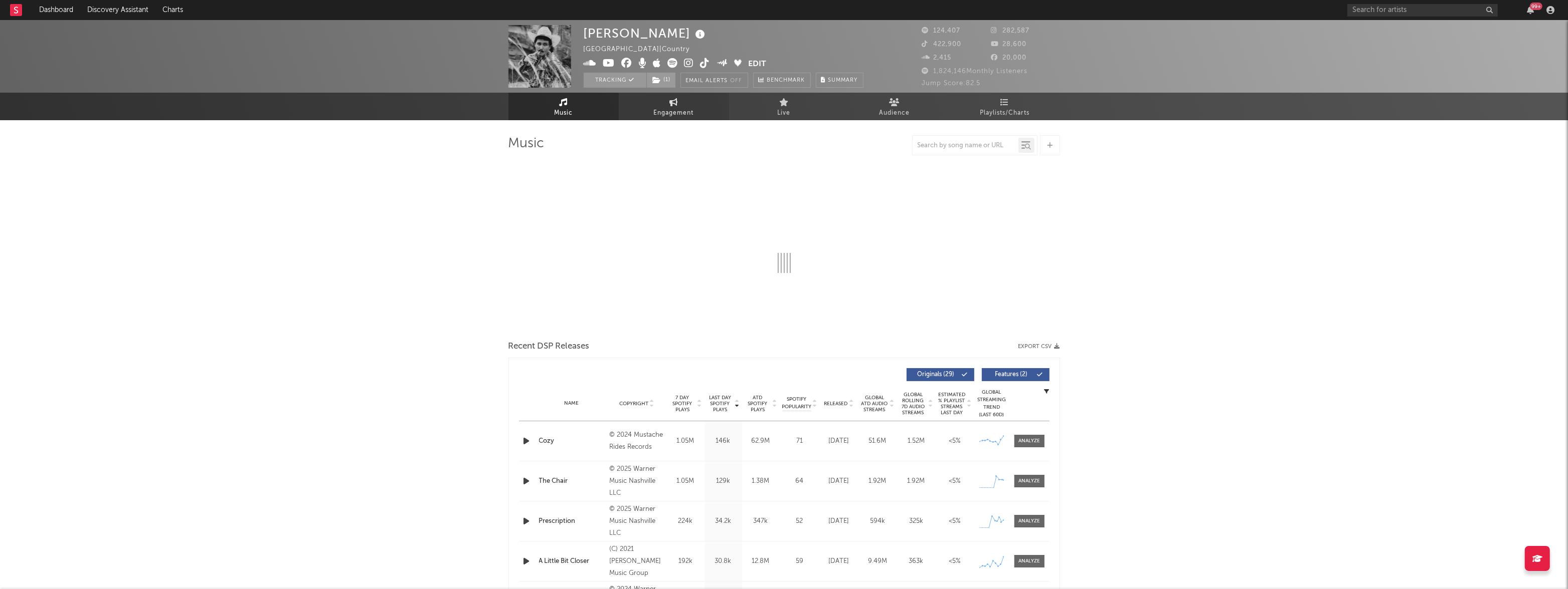
select select "6m"
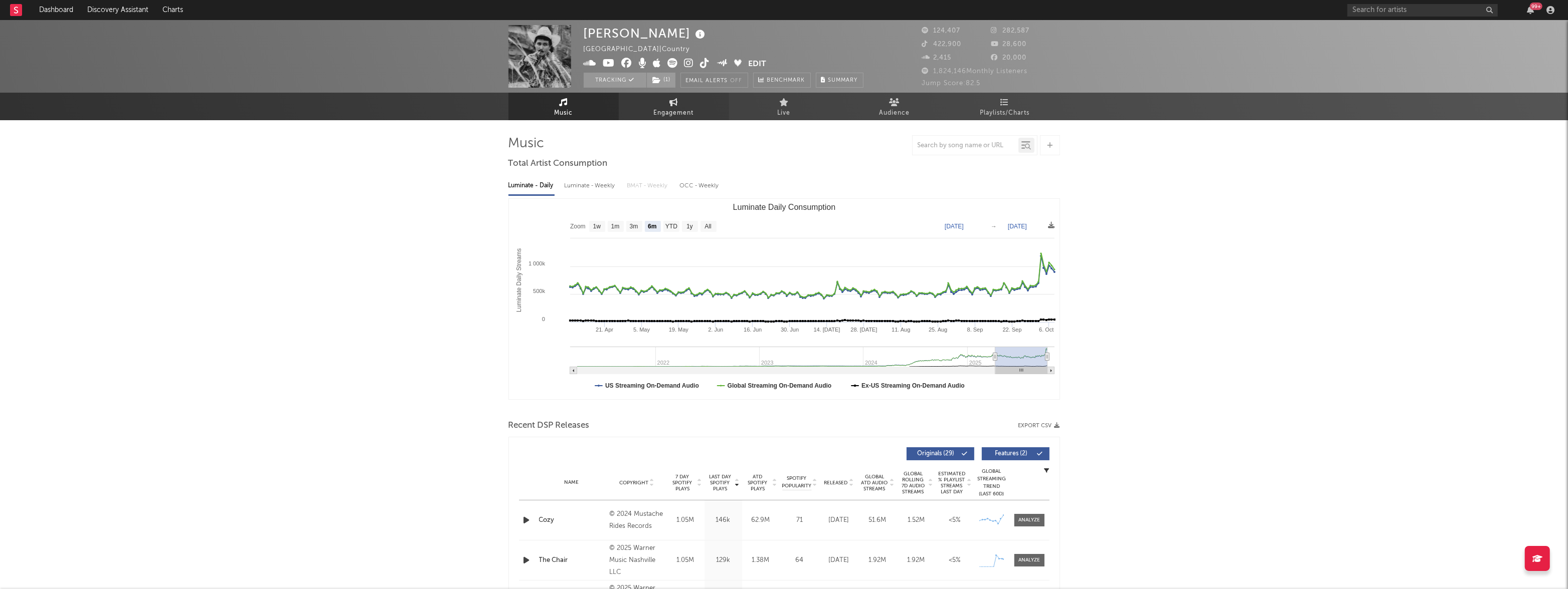
click at [681, 111] on span "Engagement" at bounding box center [674, 112] width 40 height 12
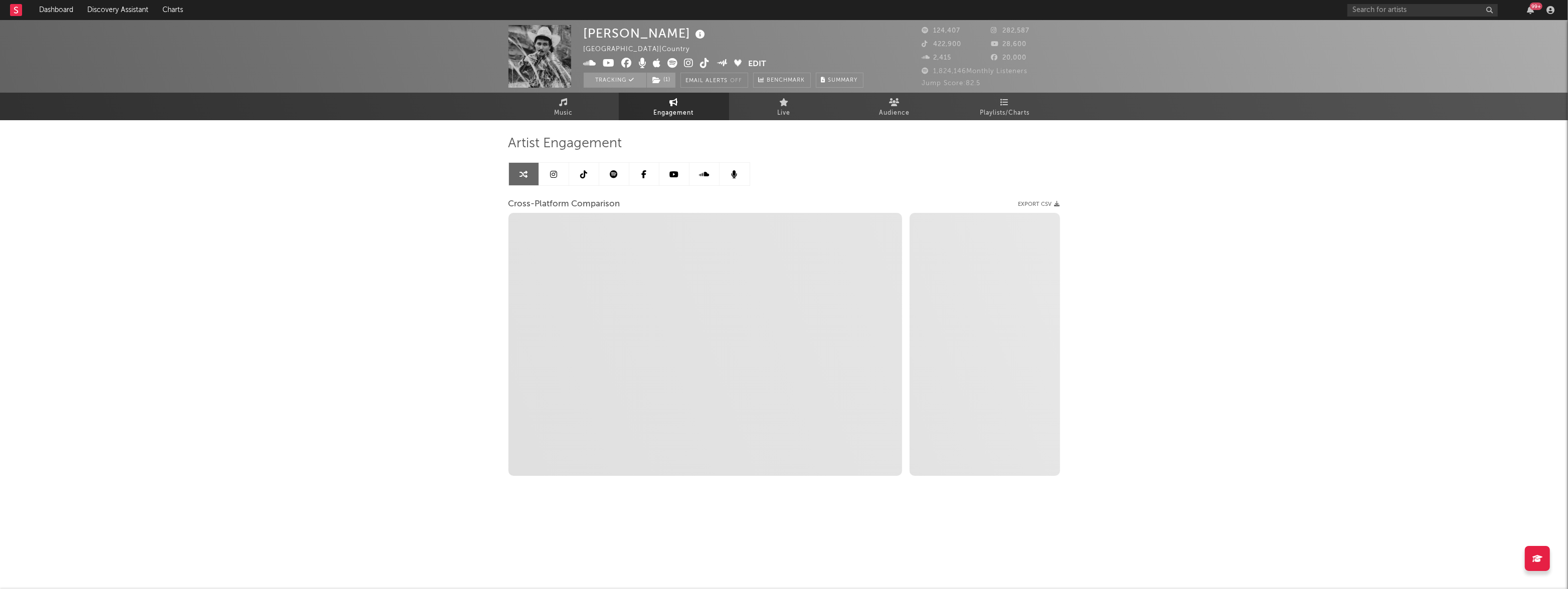
select select "1w"
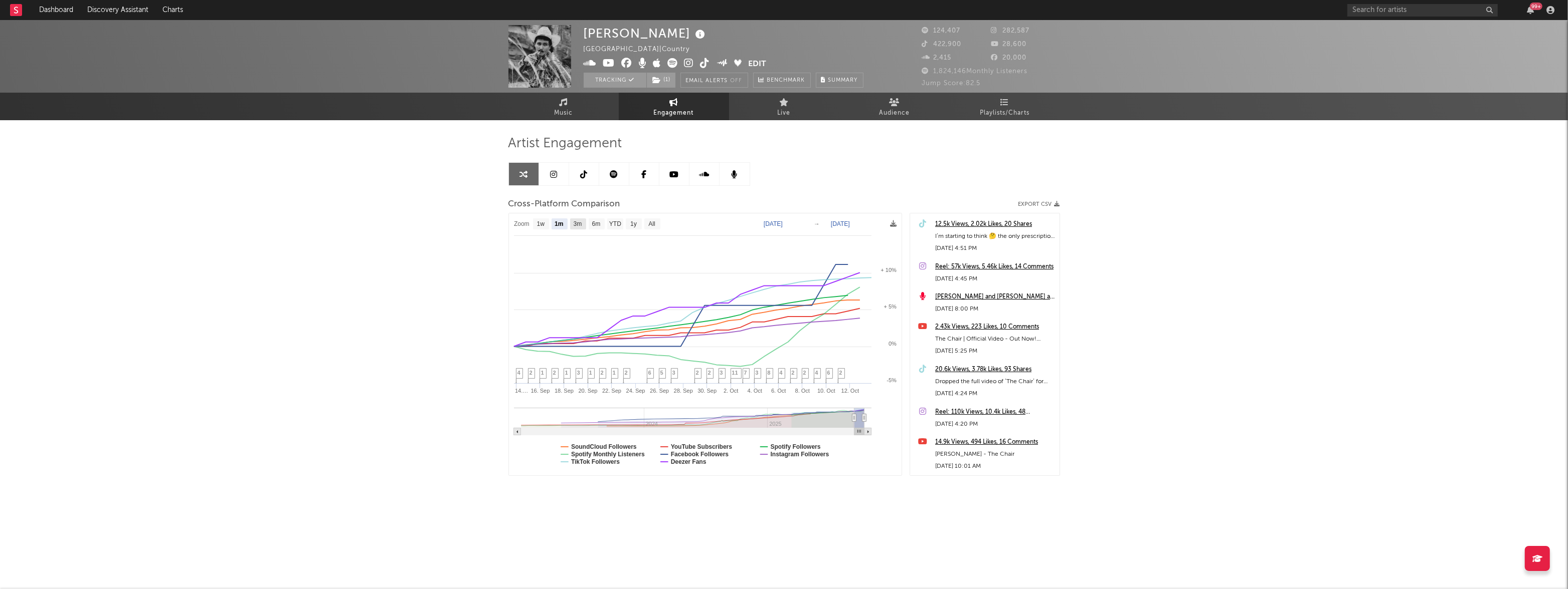
click at [580, 223] on text "3m" at bounding box center [577, 224] width 9 height 7
select select "3m"
type input "2025-07-13"
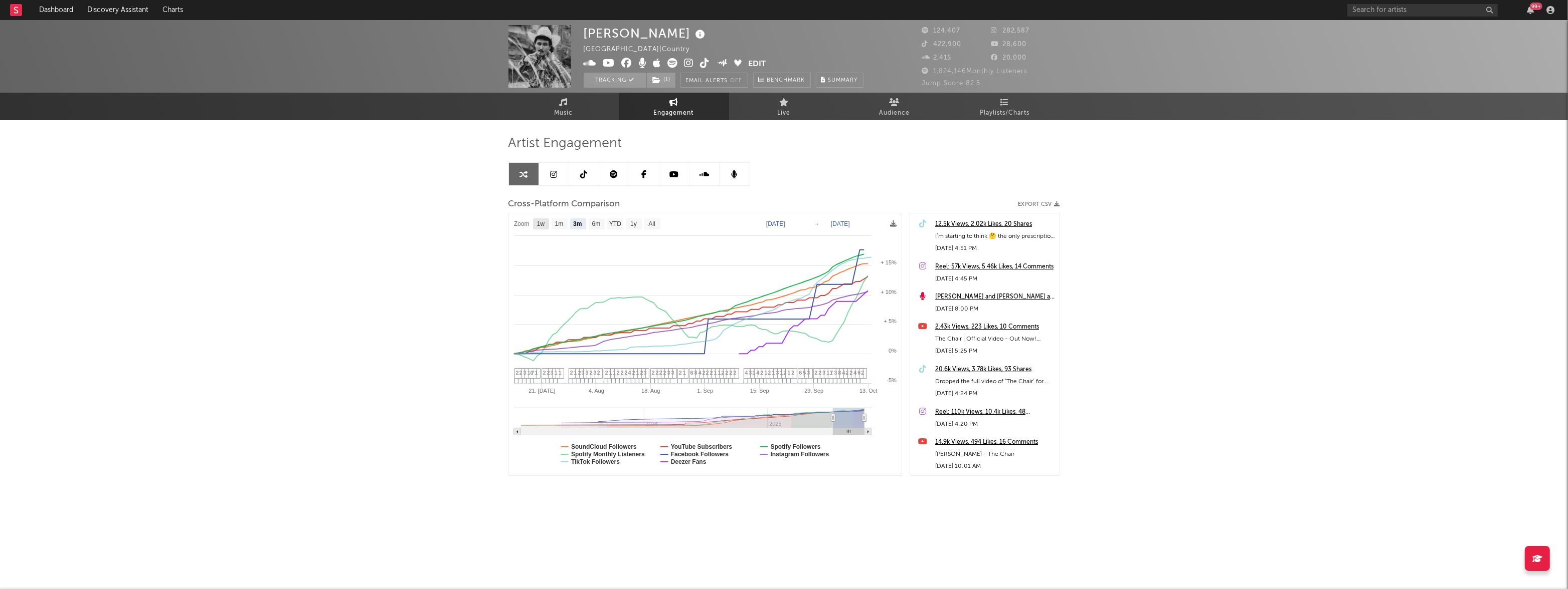
click at [545, 226] on rect at bounding box center [541, 224] width 16 height 11
select select "1w"
type input "2025-10-07"
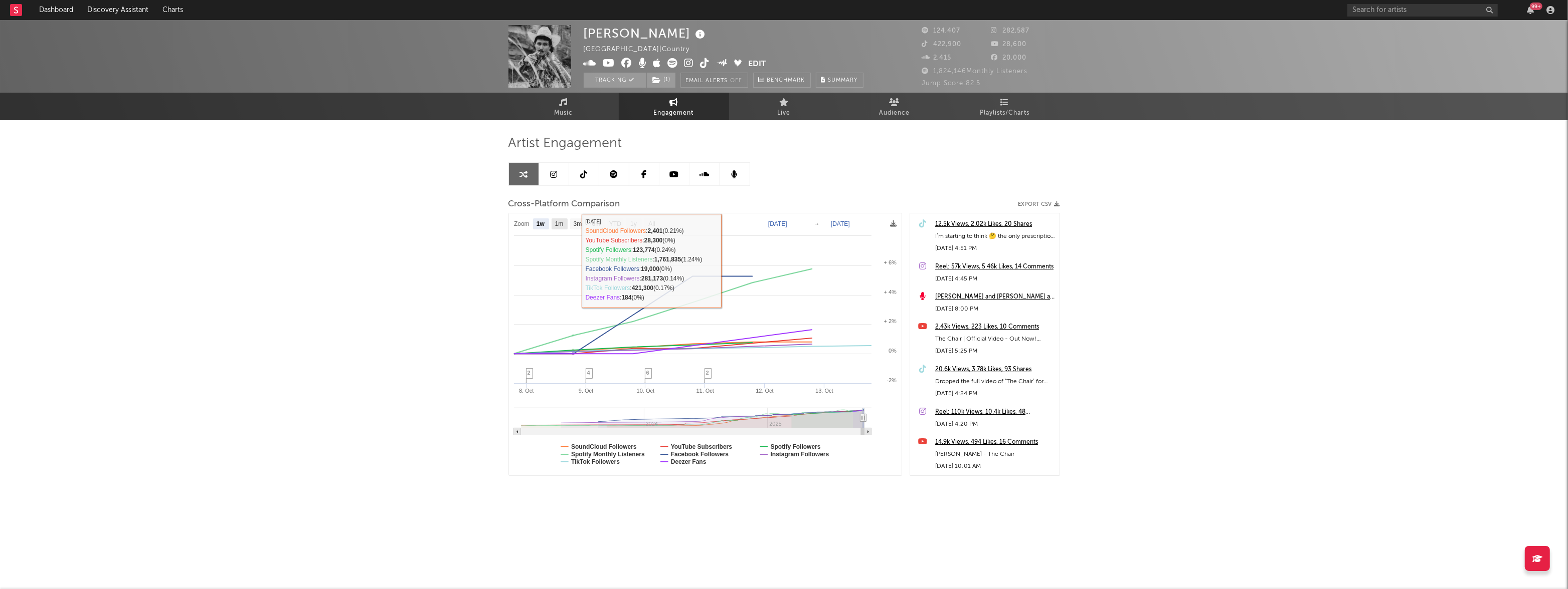
click at [563, 224] on text "1m" at bounding box center [559, 224] width 9 height 7
select select "1m"
type input "2025-09-13"
select select "1m"
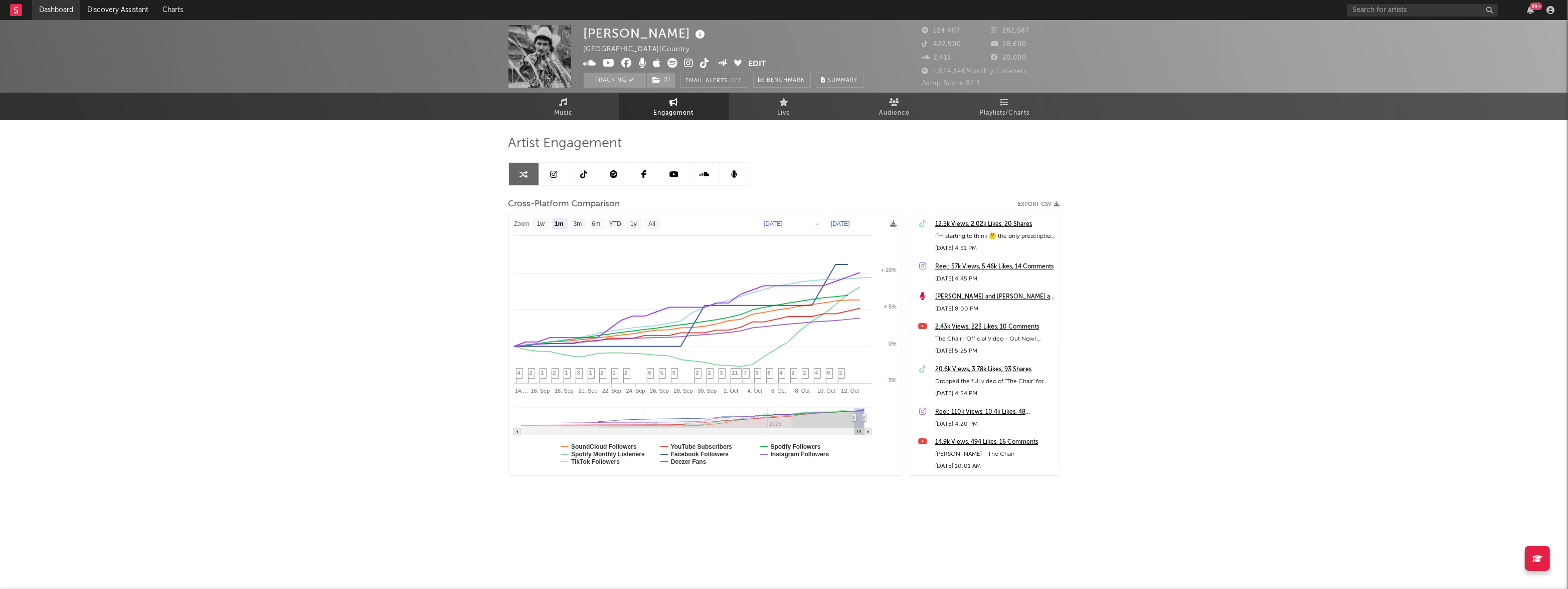
click at [55, 11] on link "Dashboard" at bounding box center [56, 10] width 48 height 20
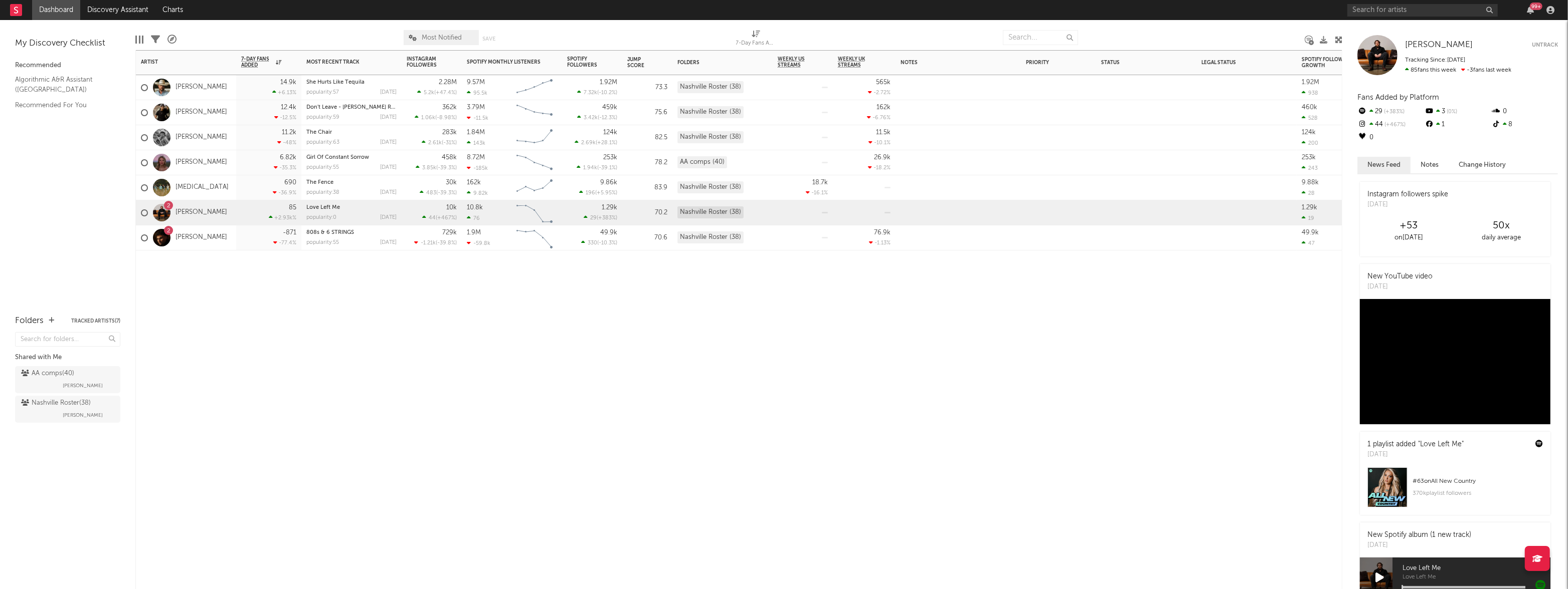
click at [244, 190] on div "690 -36.9 %" at bounding box center [269, 187] width 55 height 25
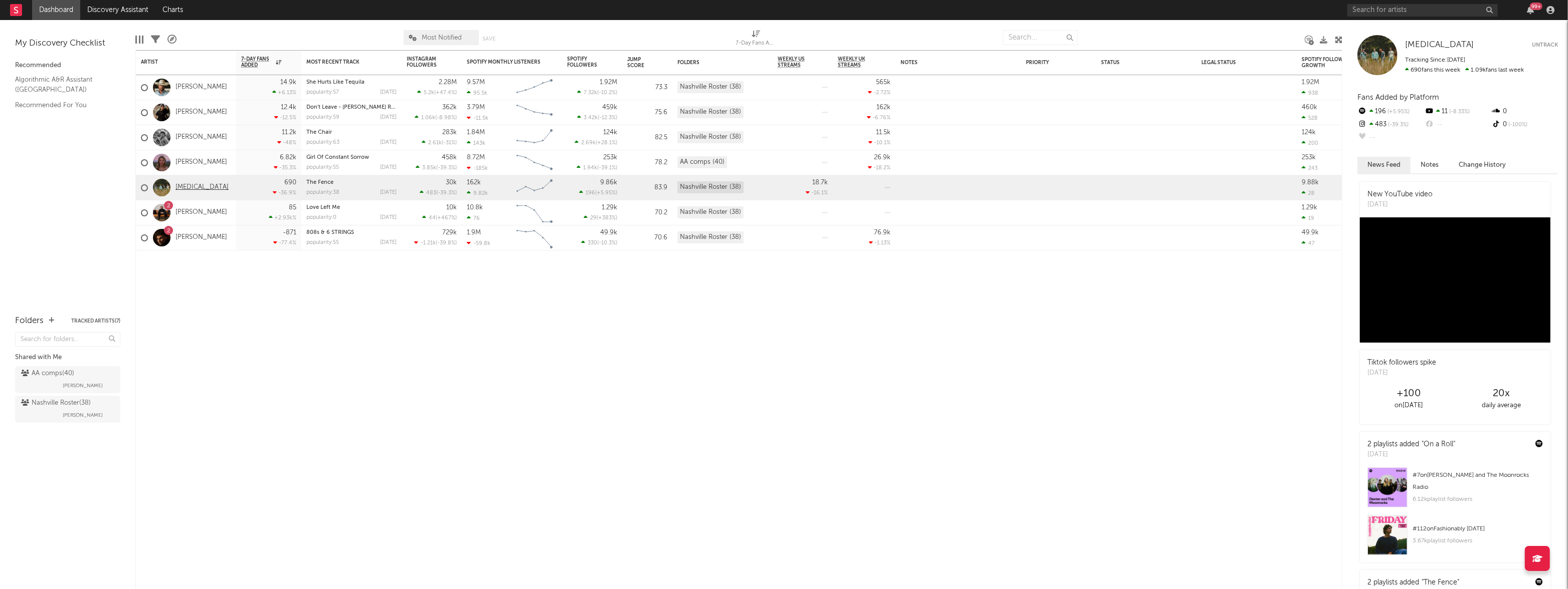
click at [186, 188] on link "[MEDICAL_DATA]" at bounding box center [202, 187] width 53 height 9
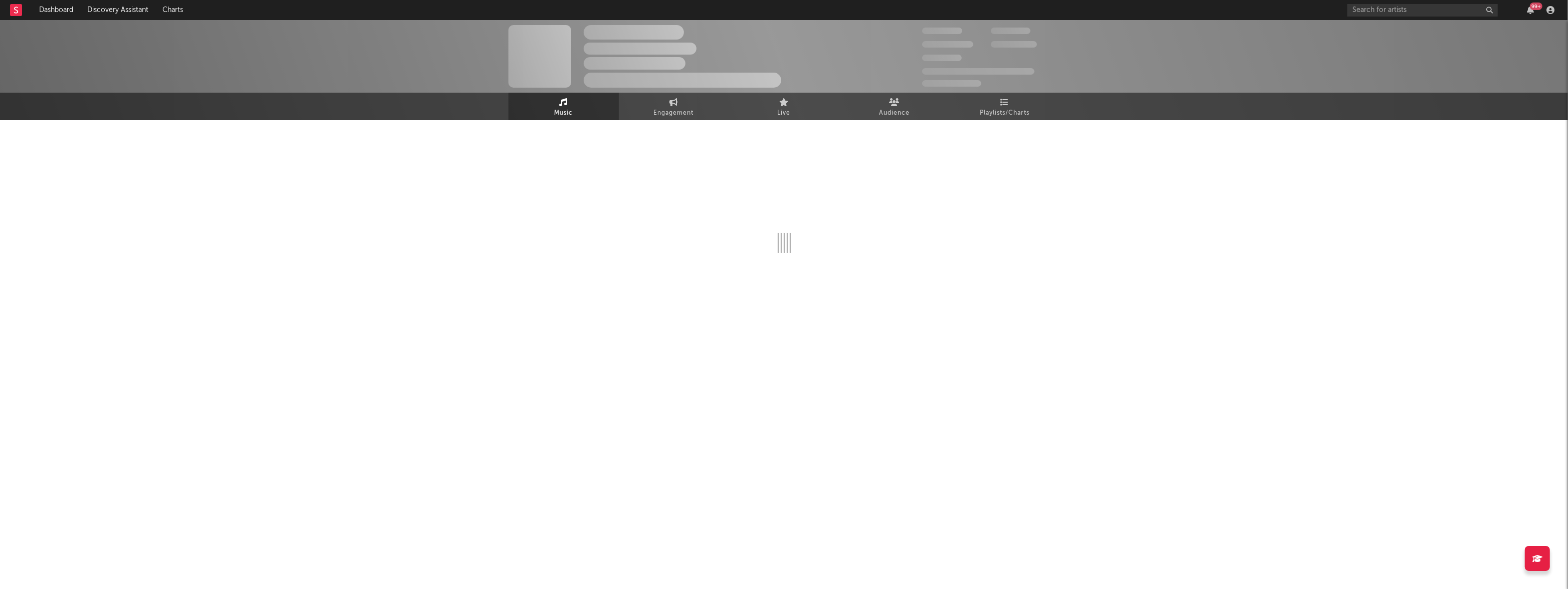
select select "6m"
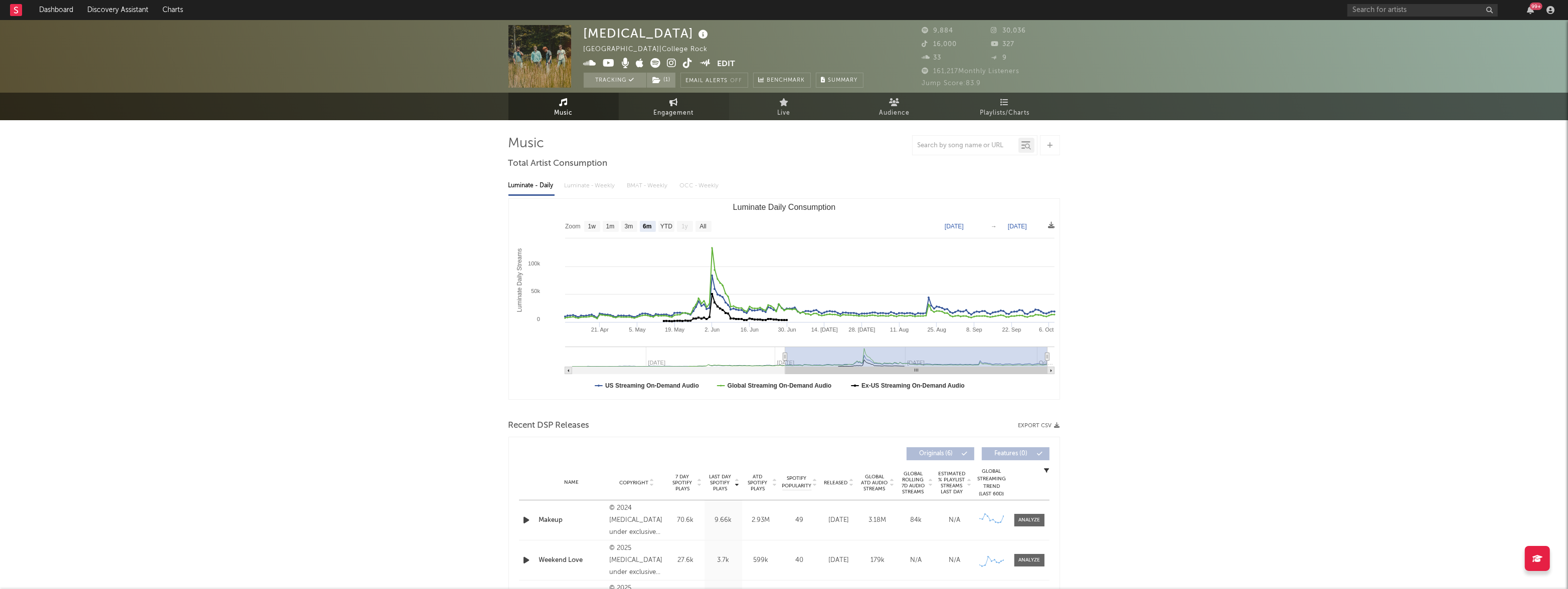
click at [689, 115] on span "Engagement" at bounding box center [674, 112] width 40 height 12
select select "1w"
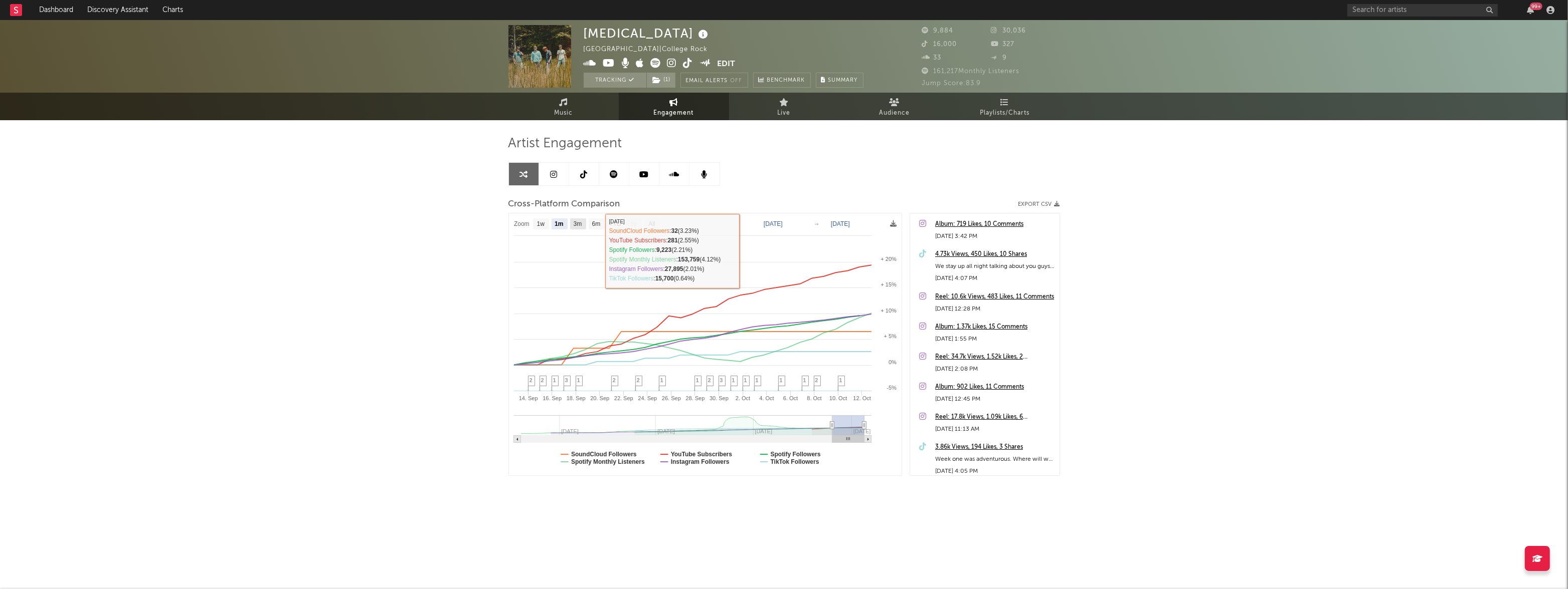
click at [583, 223] on rect at bounding box center [578, 224] width 16 height 11
select select "3m"
type input "2025-07-12"
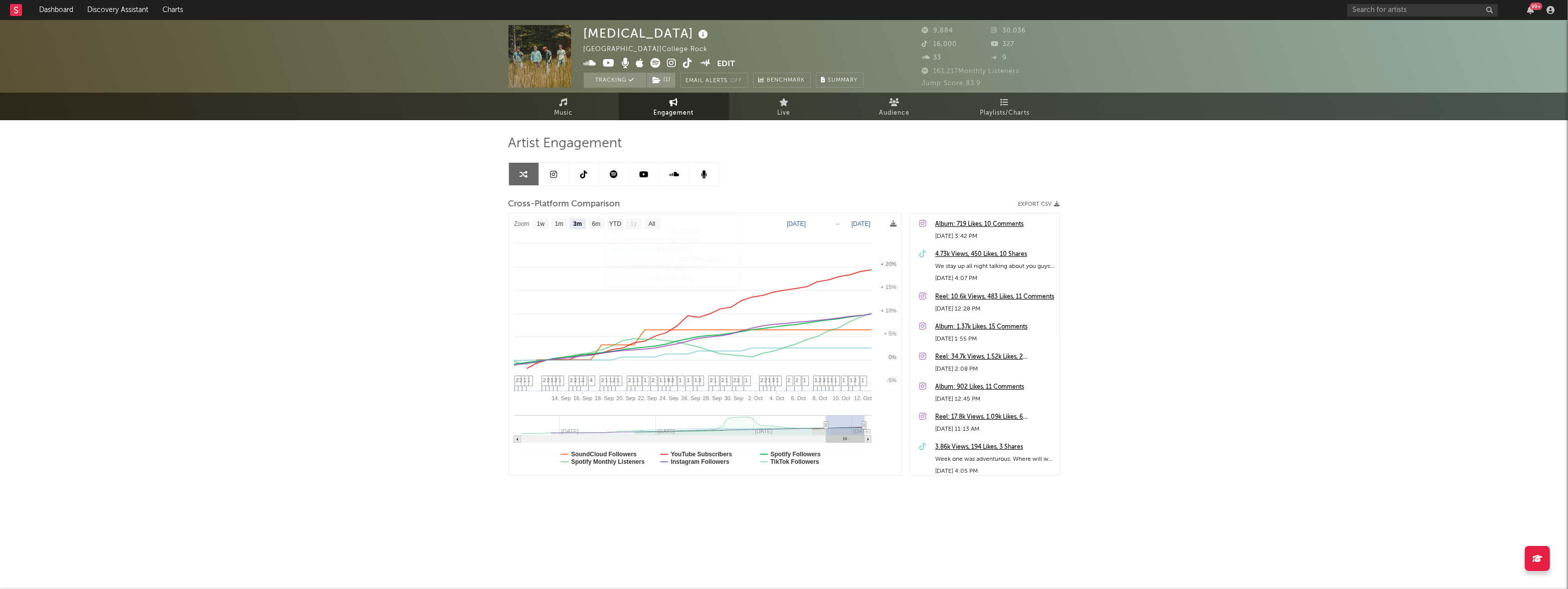
select select "3m"
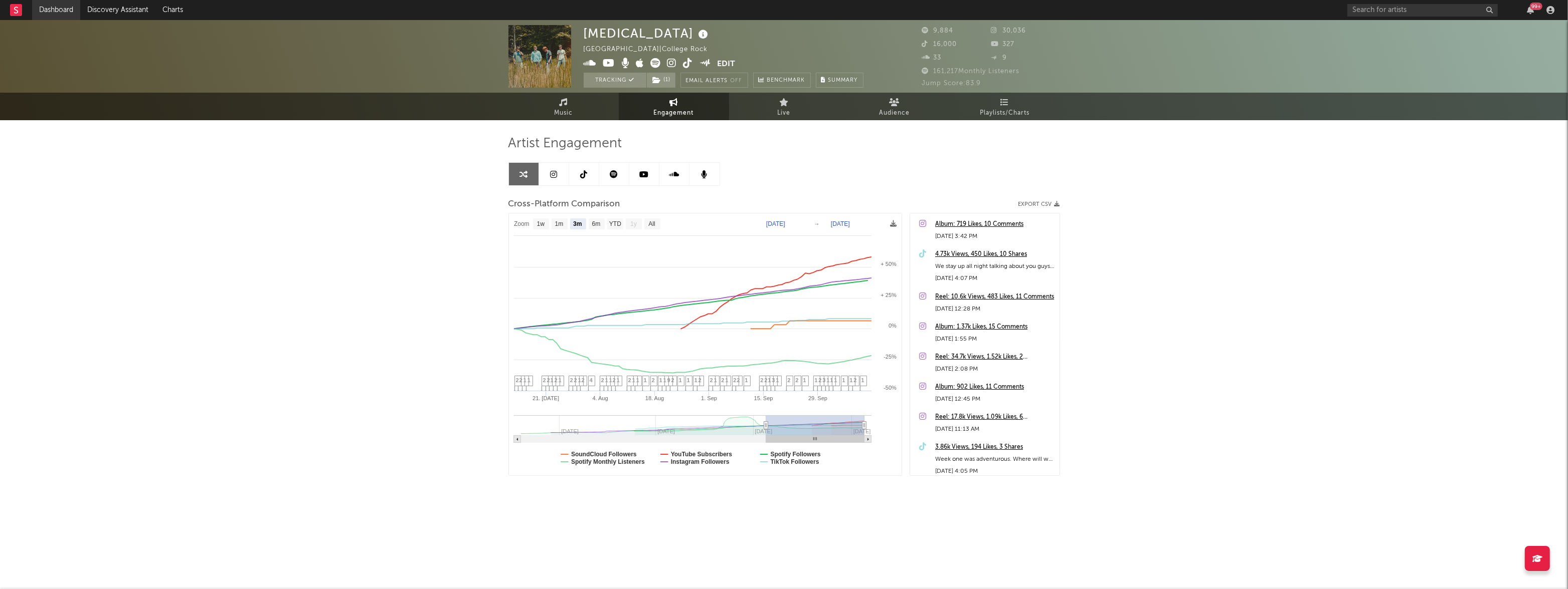
click at [64, 9] on link "Dashboard" at bounding box center [56, 10] width 48 height 20
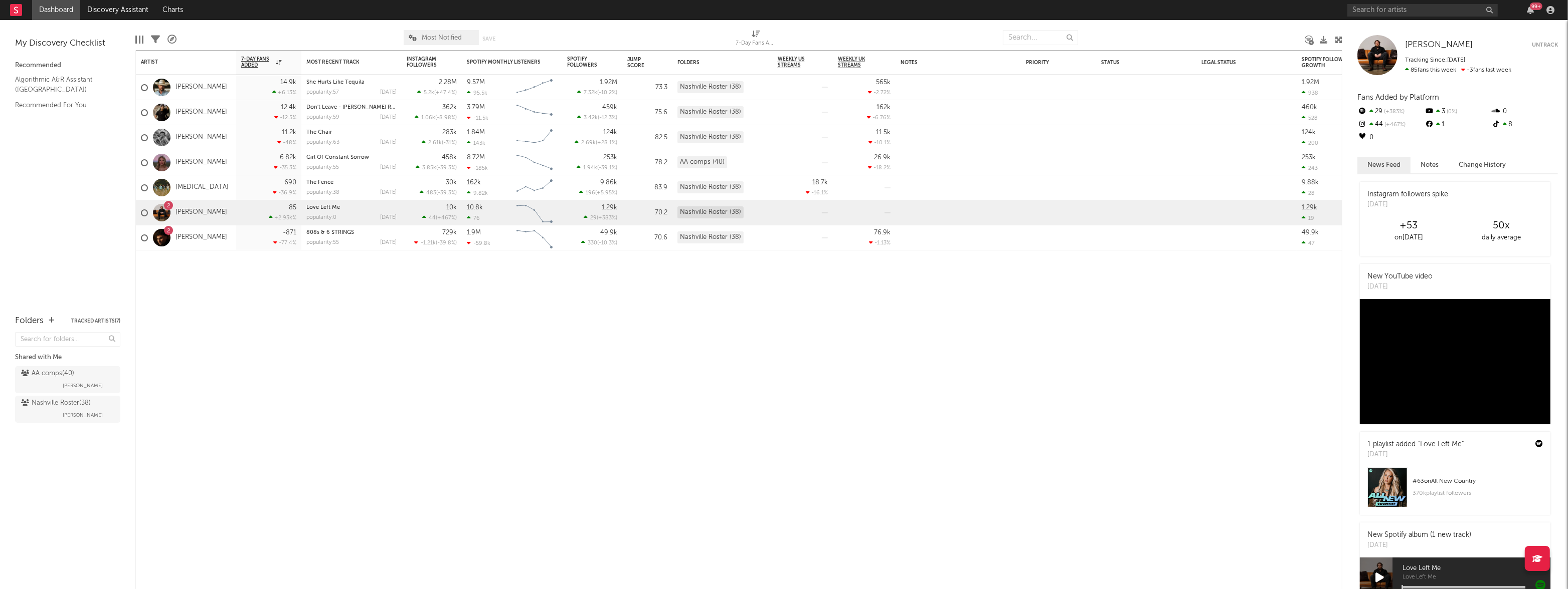
click at [51, 7] on link "Dashboard" at bounding box center [56, 10] width 48 height 20
click at [55, 13] on link "Dashboard" at bounding box center [56, 10] width 48 height 20
